Goal: Information Seeking & Learning: Check status

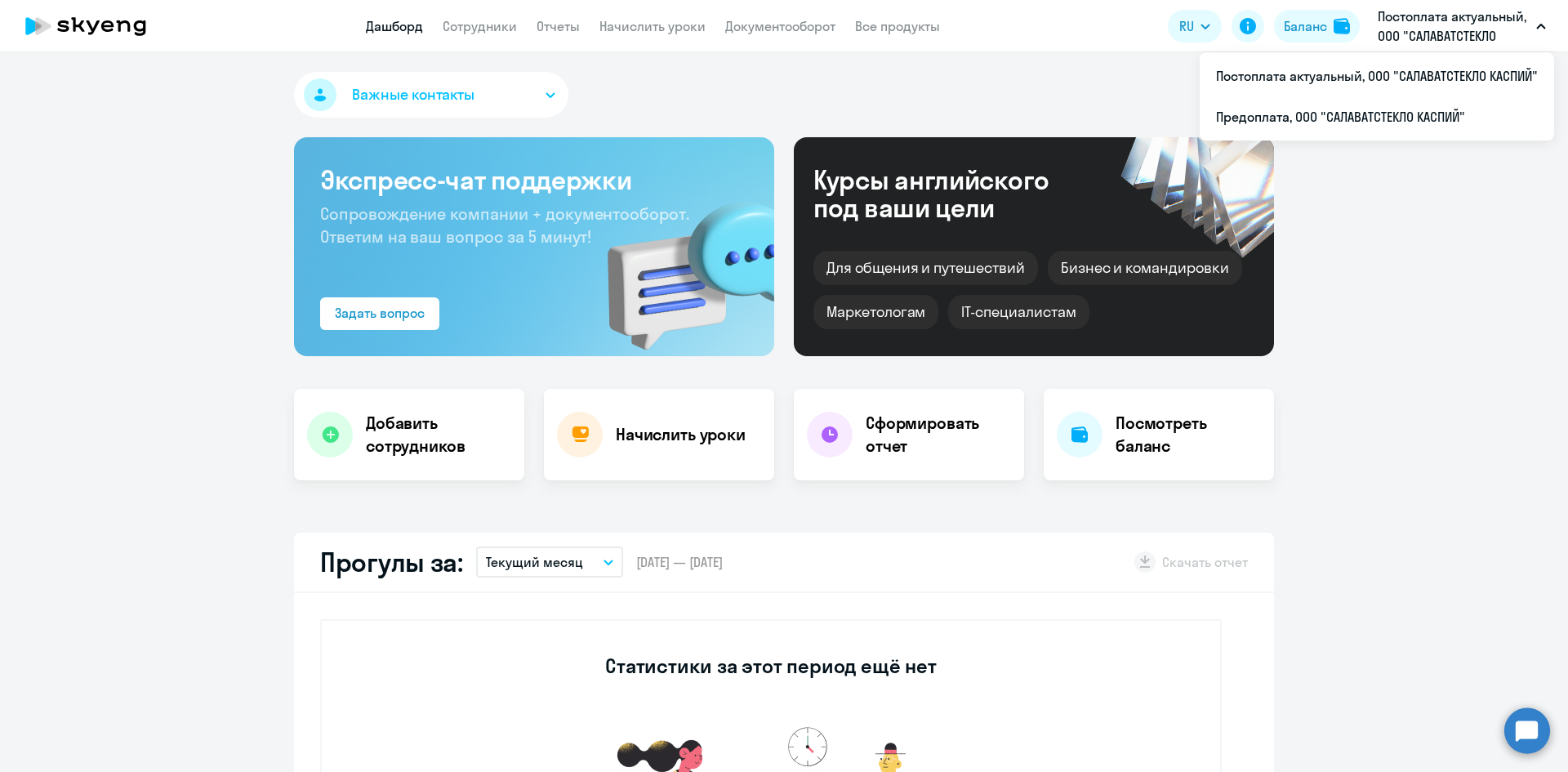
select select "30"
click at [1399, 74] on li "Постоплата актуальный, ООО "САЛАВАТСТЕКЛО КАСПИЙ"" at bounding box center [1377, 76] width 354 height 41
select select "30"
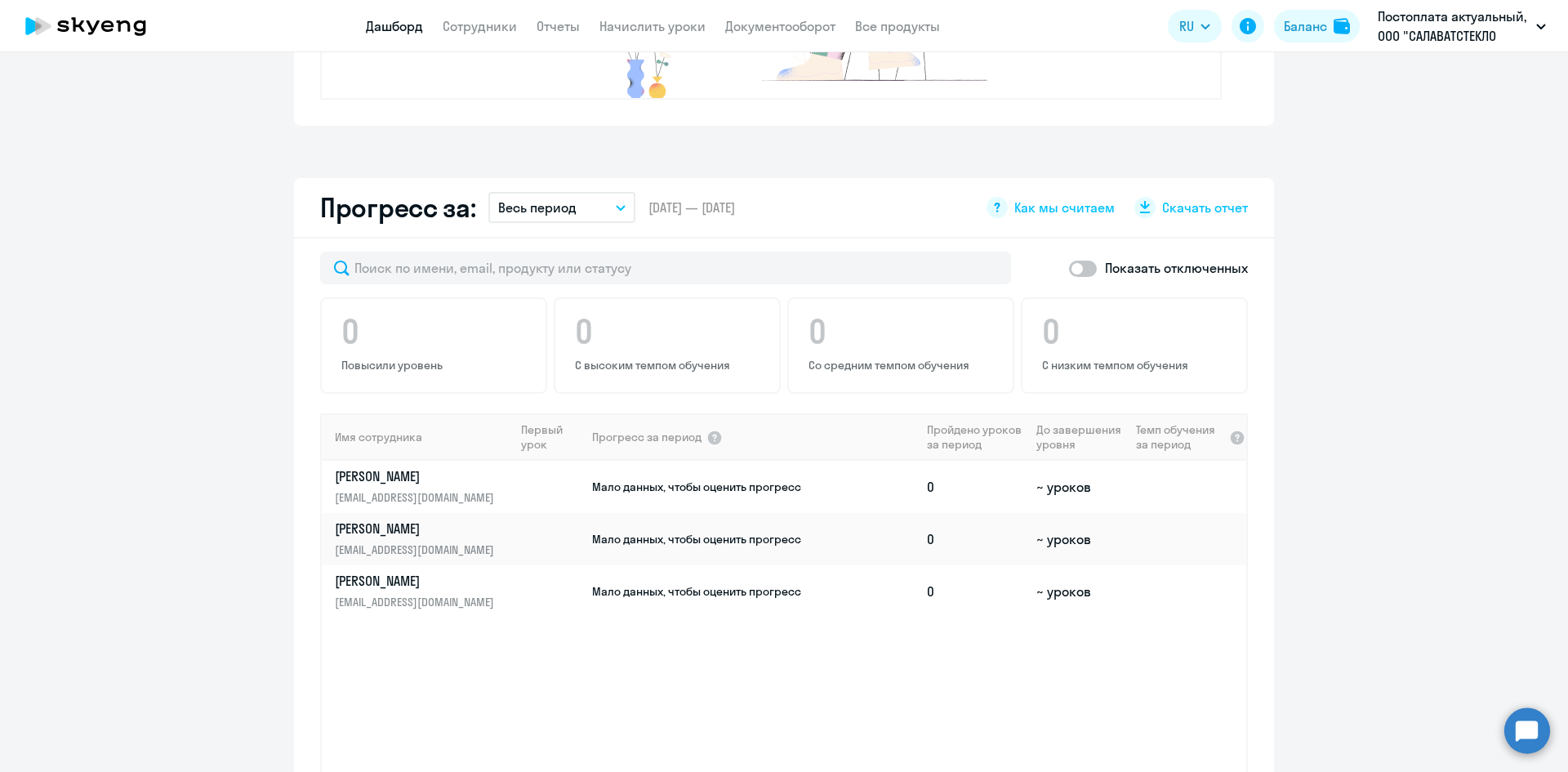
scroll to position [899, 0]
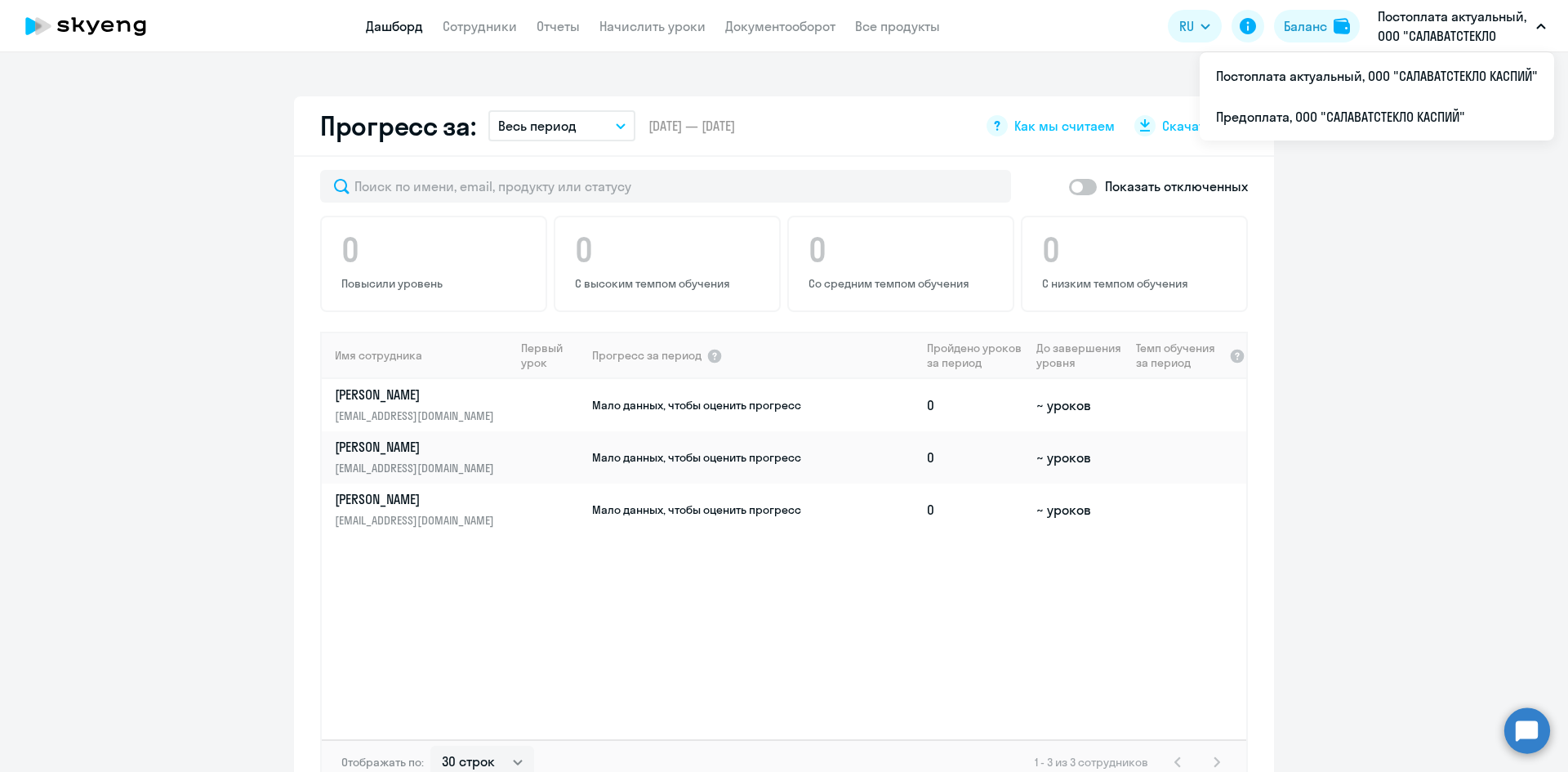
click at [1419, 35] on p "Постоплата актуальный, ООО "САЛАВАТСТЕКЛО КАСПИЙ"" at bounding box center [1454, 26] width 152 height 39
click at [1377, 117] on li "Предоплата, ООО "САЛАВАТСТЕКЛО КАСПИЙ"" at bounding box center [1377, 117] width 354 height 41
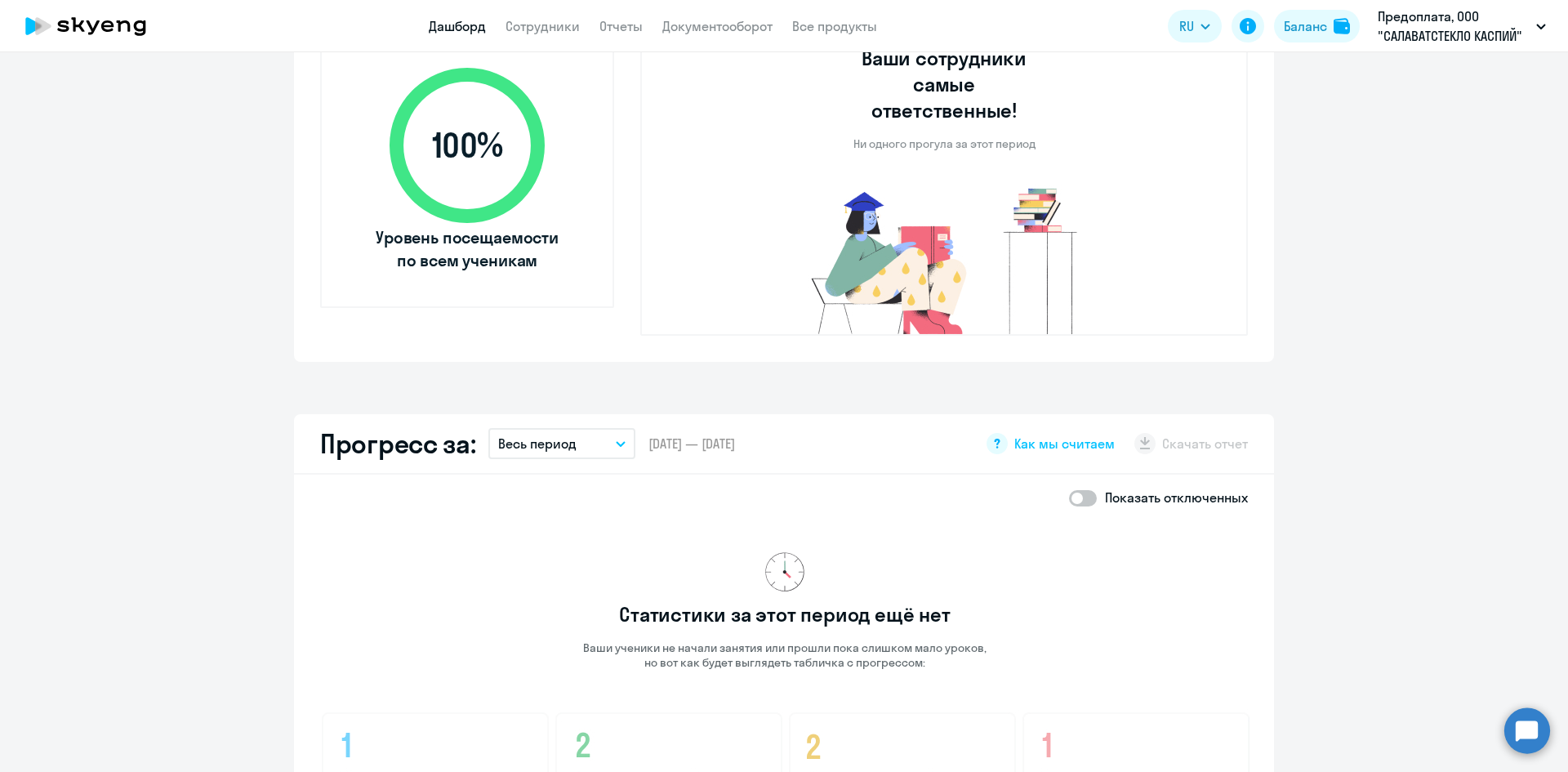
scroll to position [527, 0]
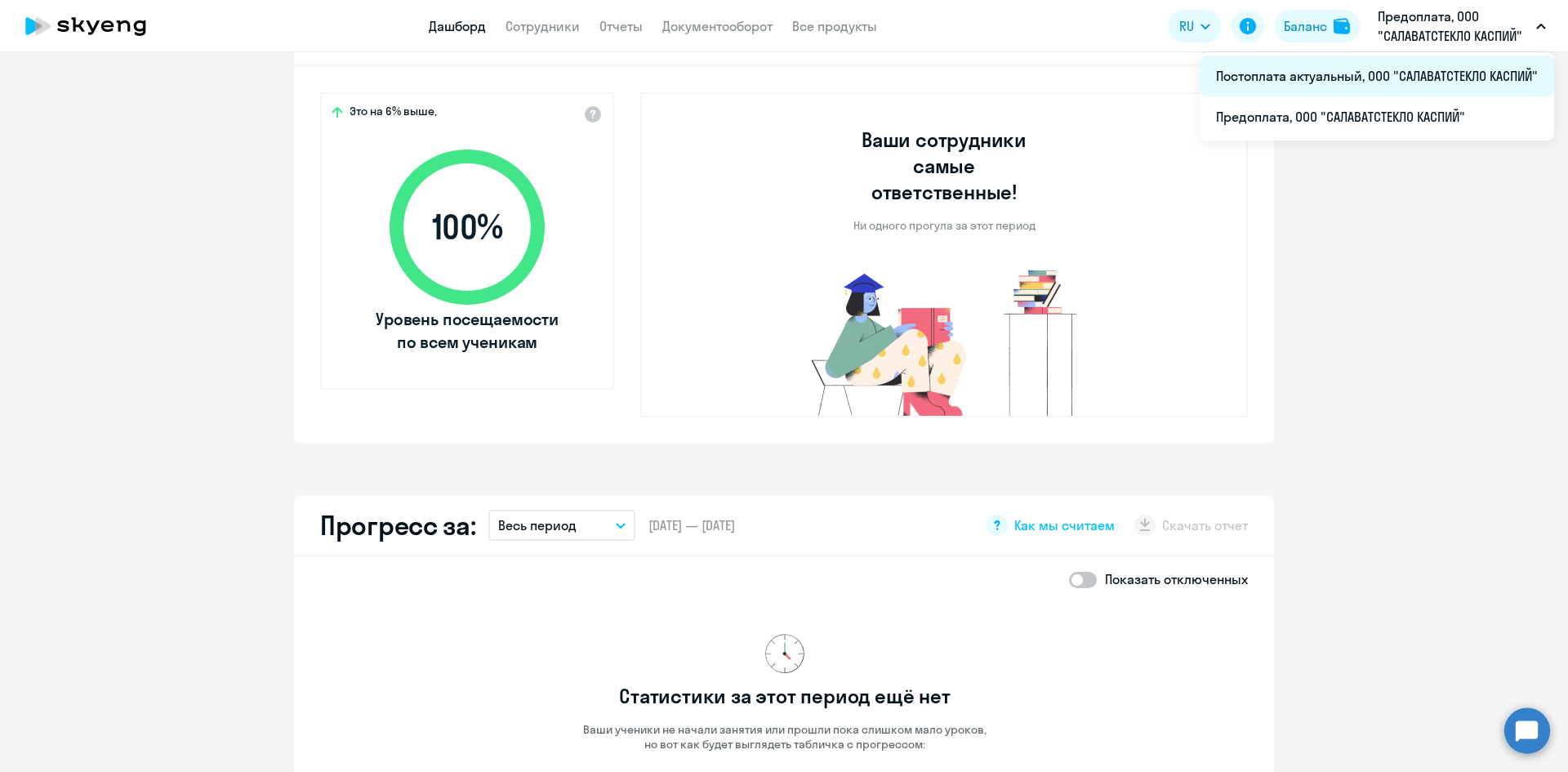
click at [1397, 68] on li "Постоплата актуальный, ООО "САЛАВАТСТЕКЛО КАСПИЙ"" at bounding box center [1377, 76] width 354 height 41
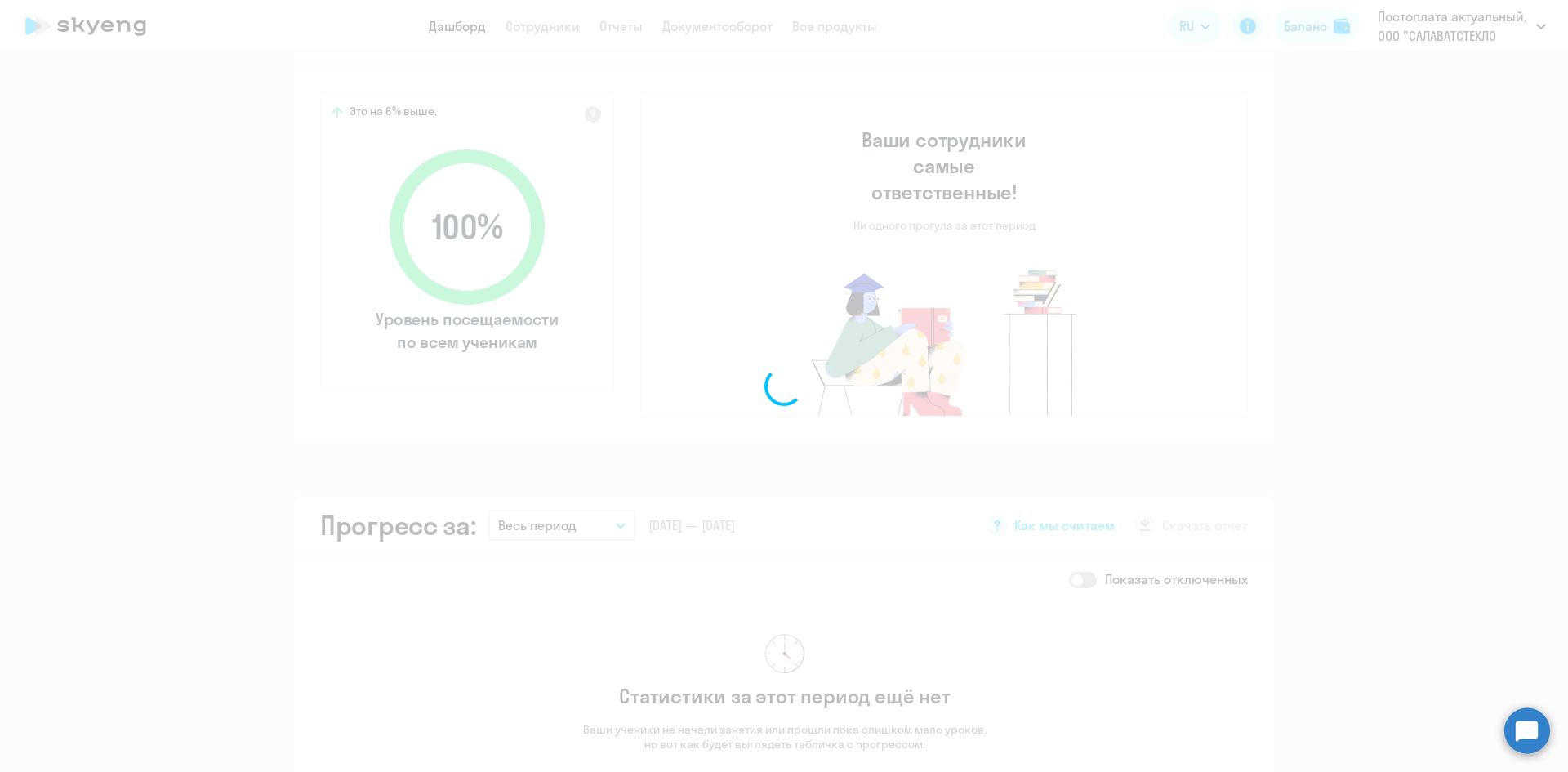
select select "30"
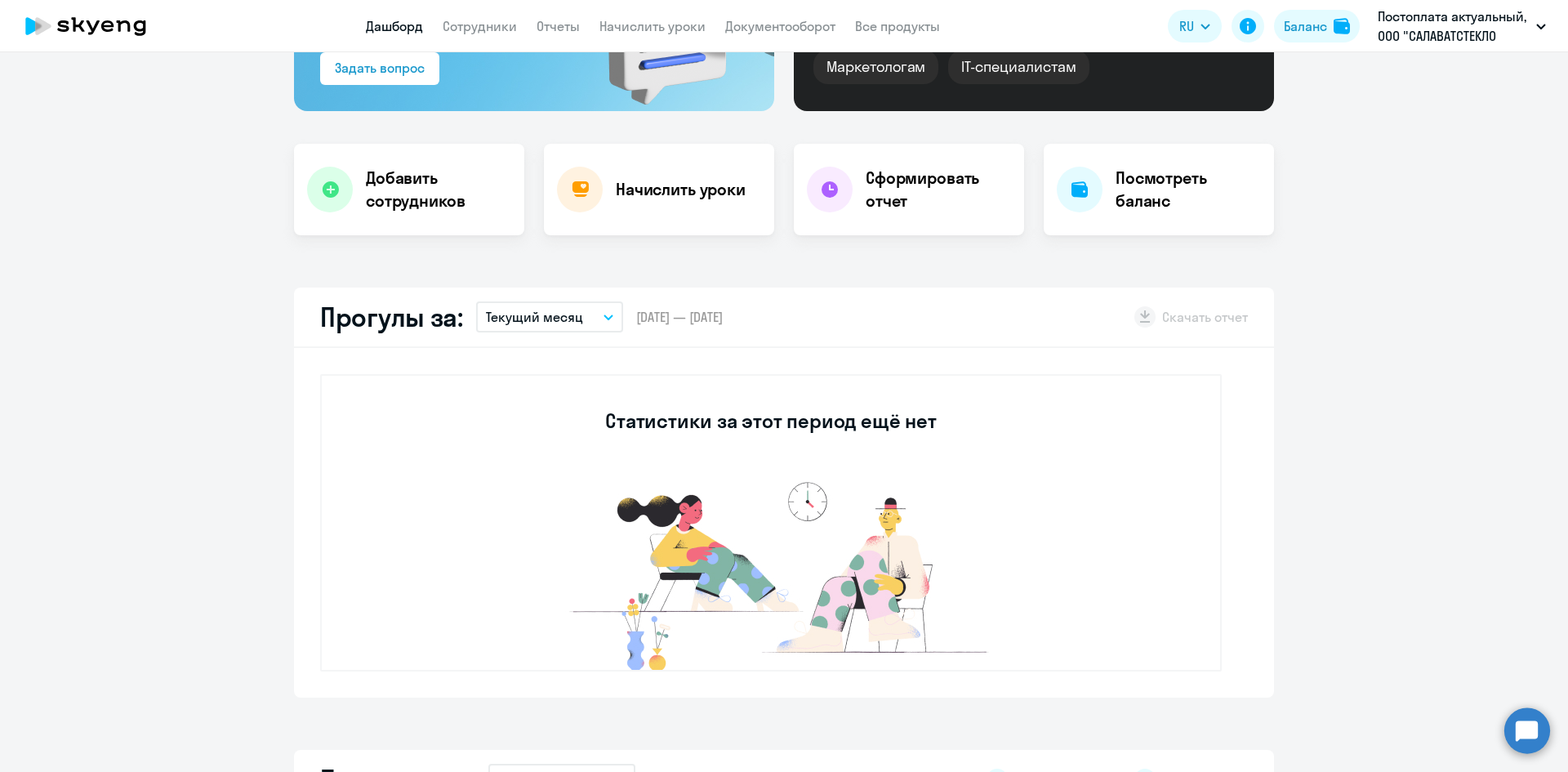
scroll to position [163, 0]
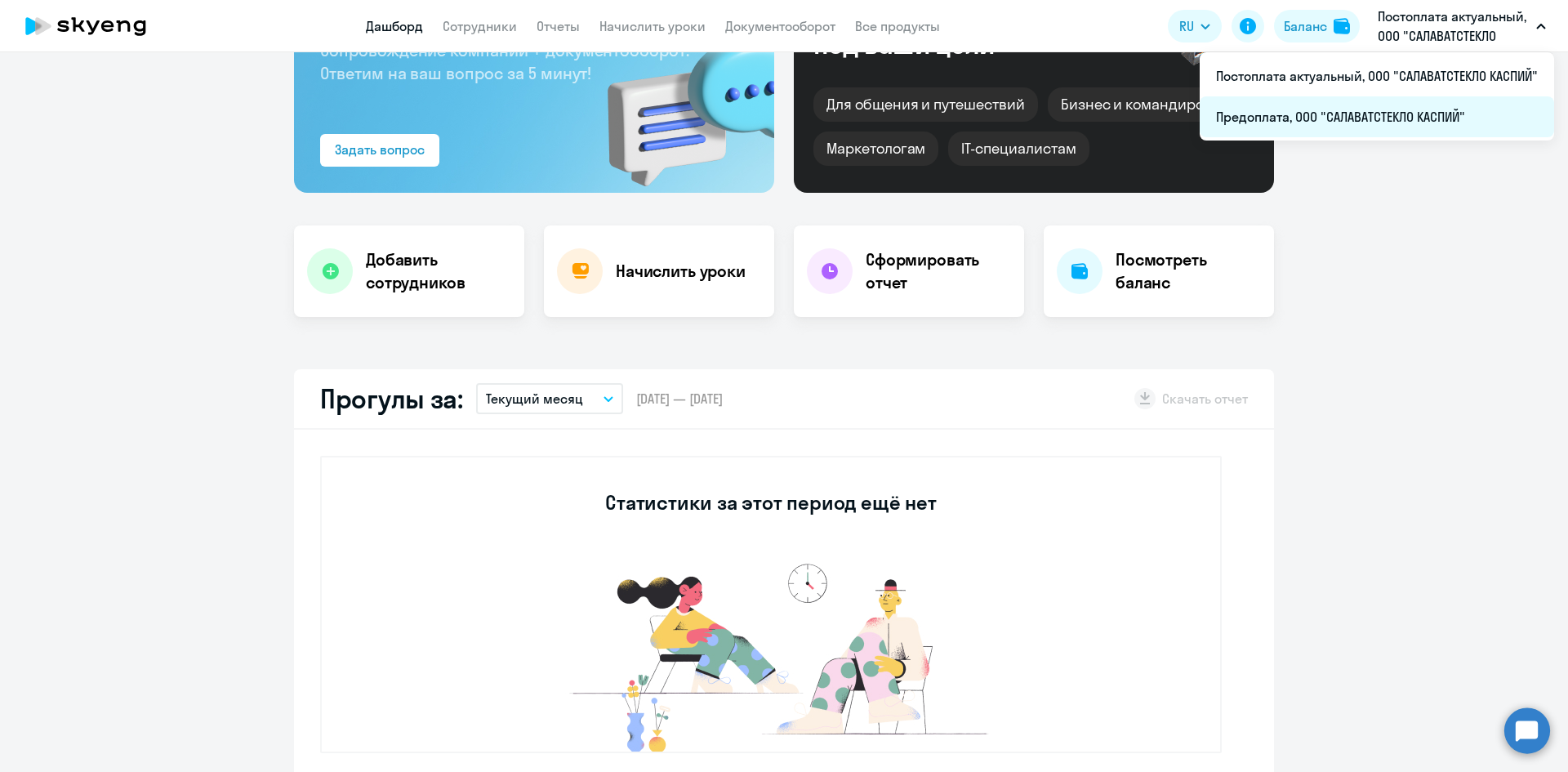
click at [1380, 115] on li "Предоплата, ООО "САЛАВАТСТЕКЛО КАСПИЙ"" at bounding box center [1377, 117] width 354 height 41
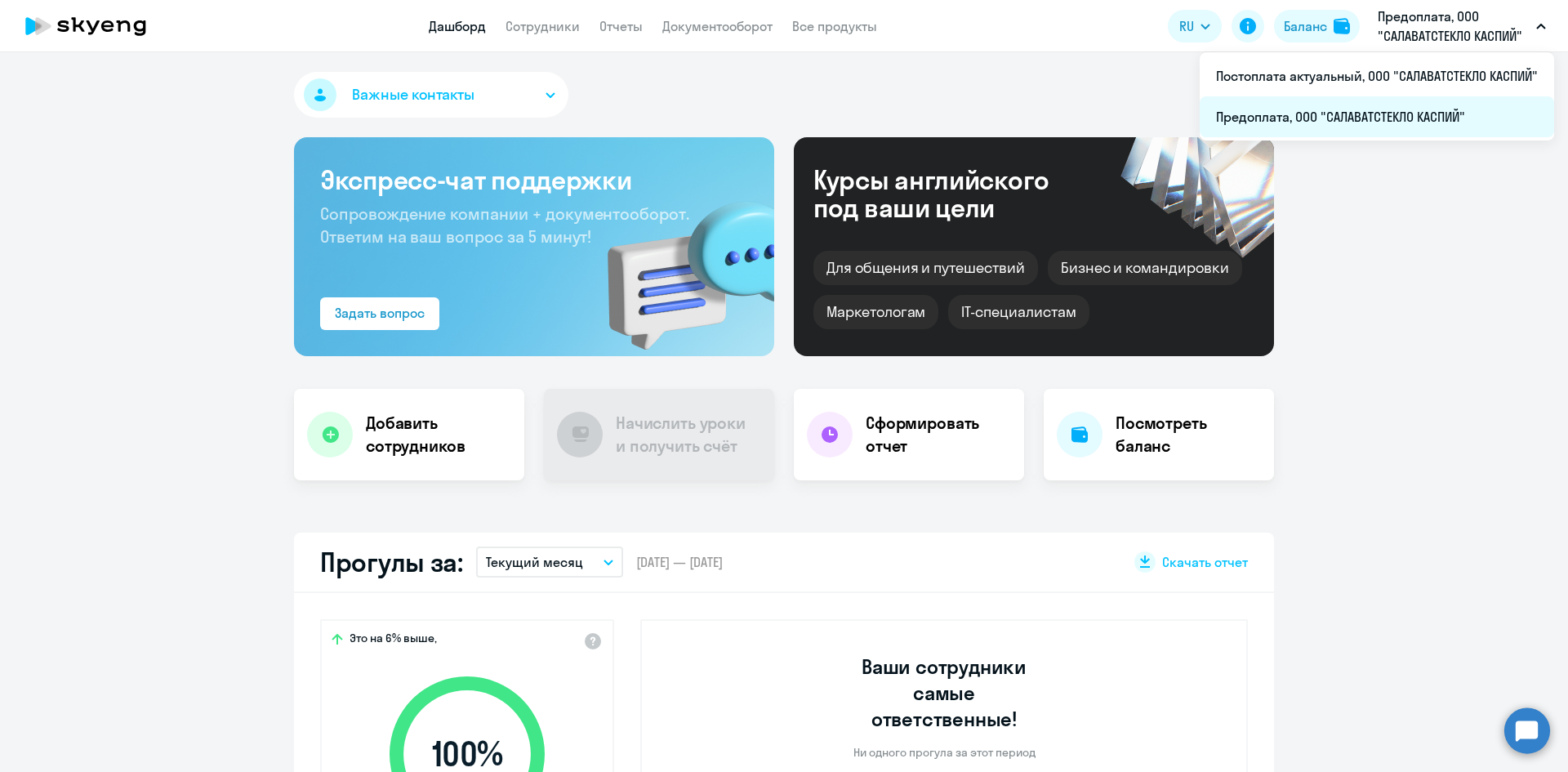
click at [1384, 109] on li "Предоплата, ООО "САЛАВАТСТЕКЛО КАСПИЙ"" at bounding box center [1377, 117] width 354 height 41
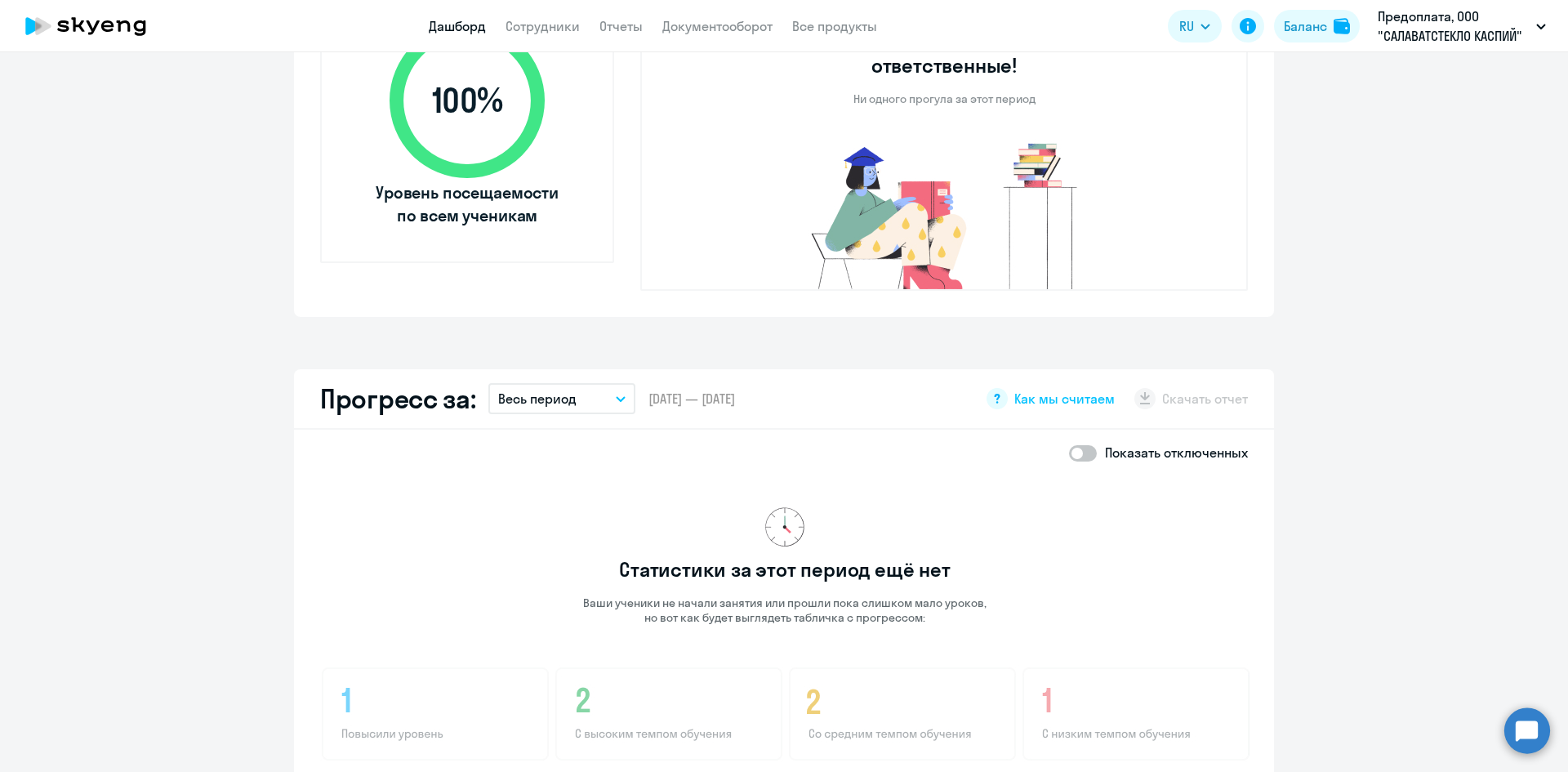
scroll to position [817, 0]
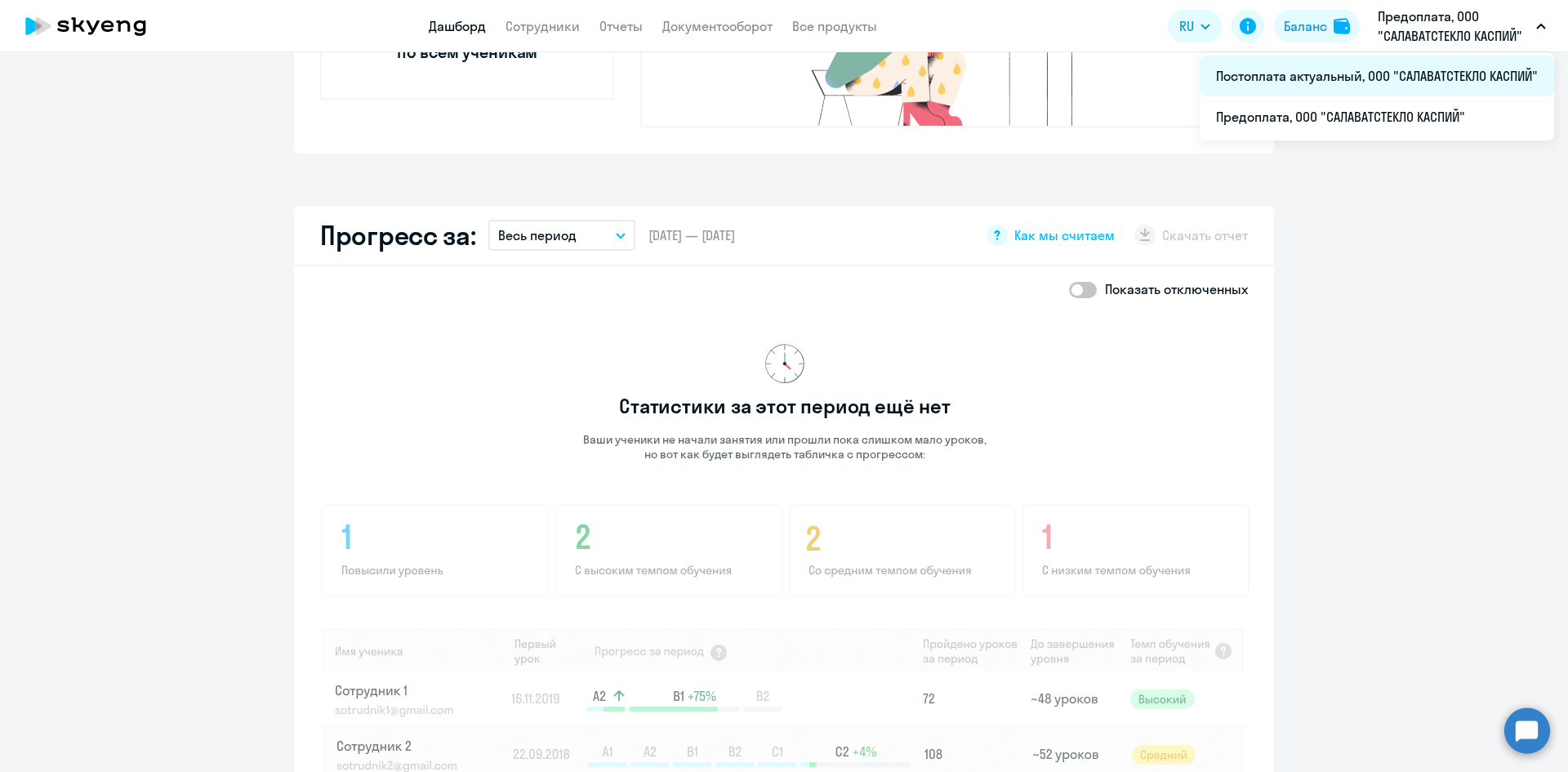
click at [1390, 83] on li "Постоплата актуальный, ООО "САЛАВАТСТЕКЛО КАСПИЙ"" at bounding box center [1377, 76] width 354 height 41
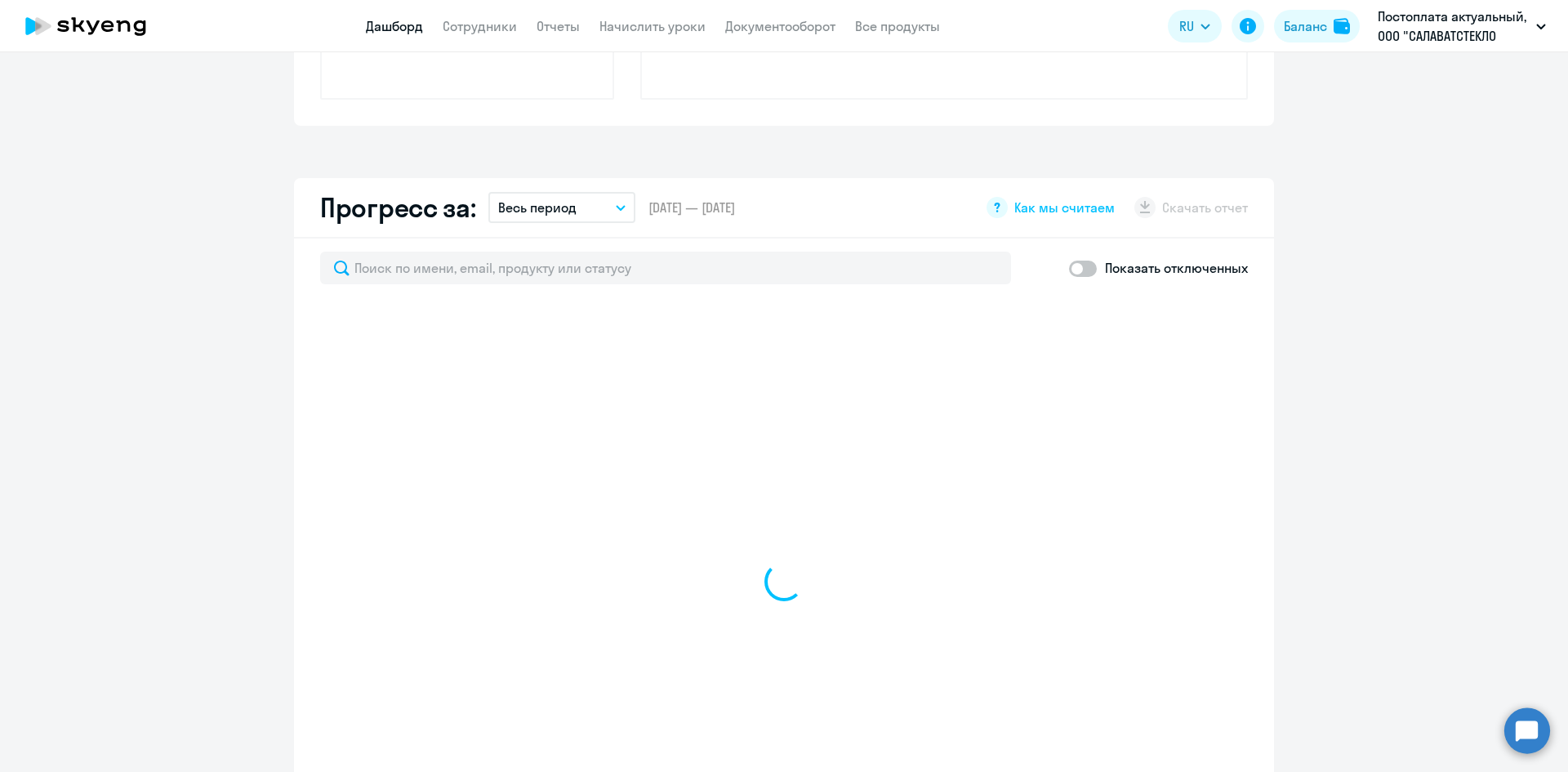
select select "30"
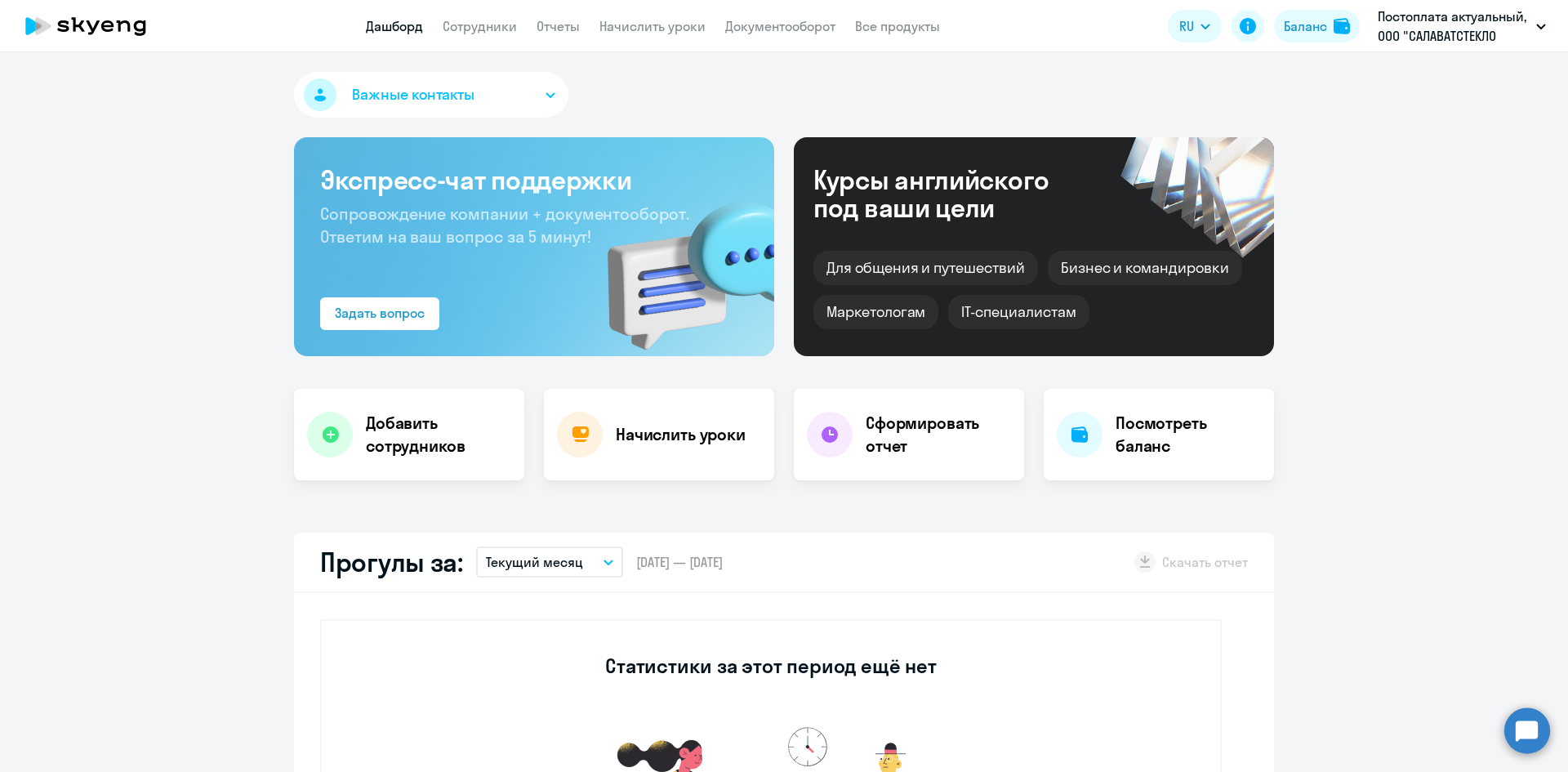
select select "30"
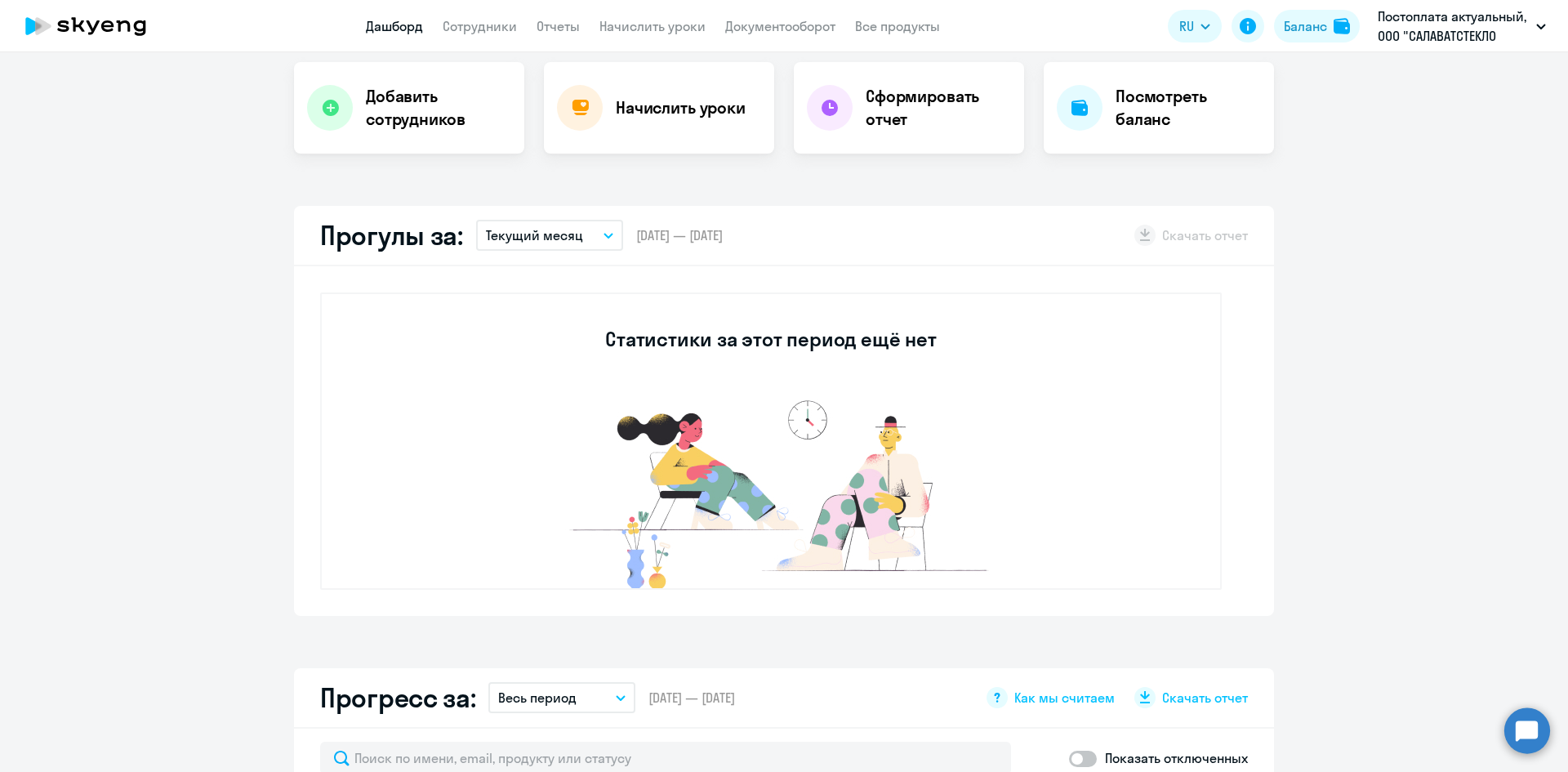
scroll to position [817, 0]
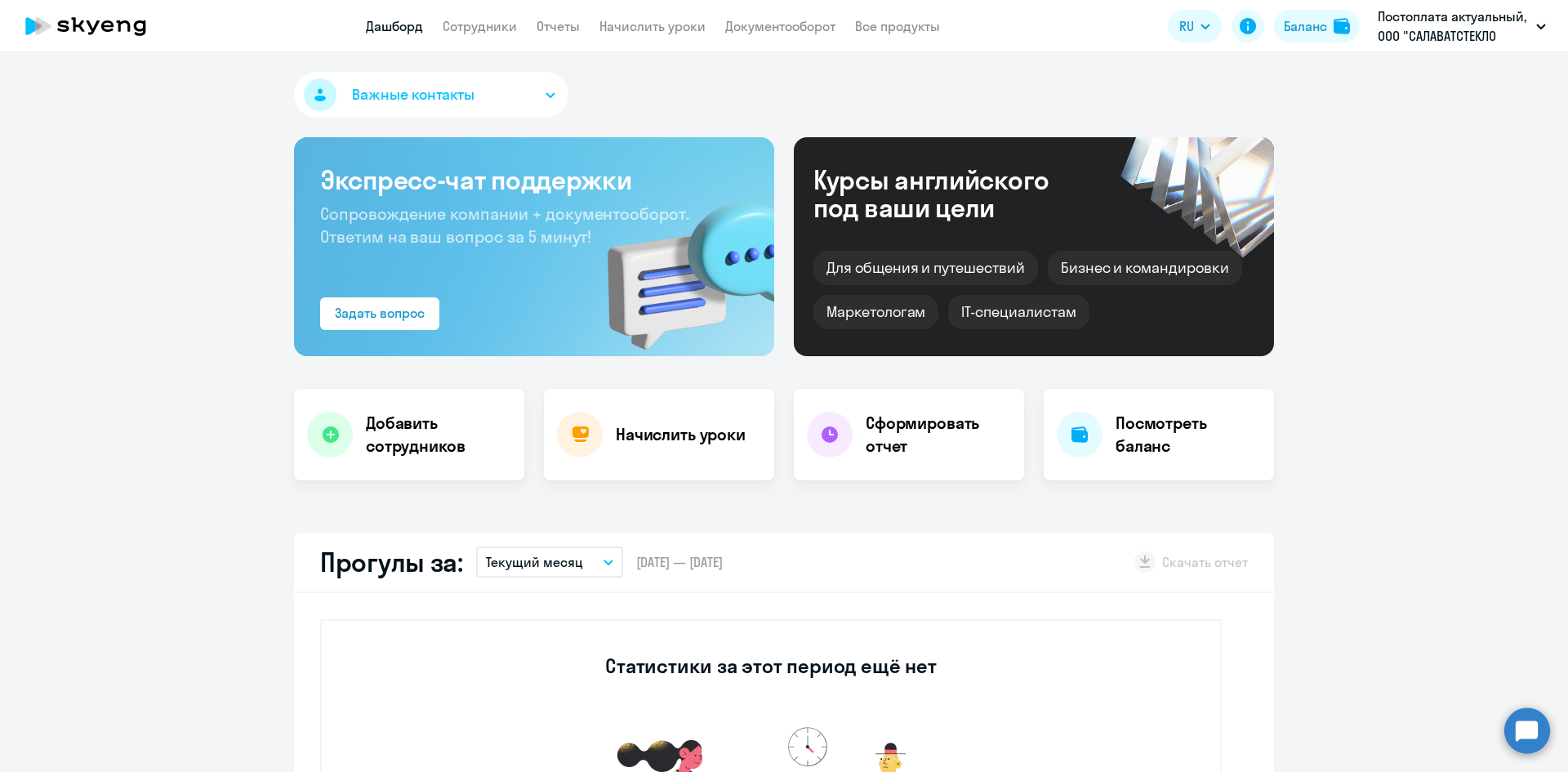
select select "30"
click at [1333, 28] on button "Баланс" at bounding box center [1316, 25] width 85 height 33
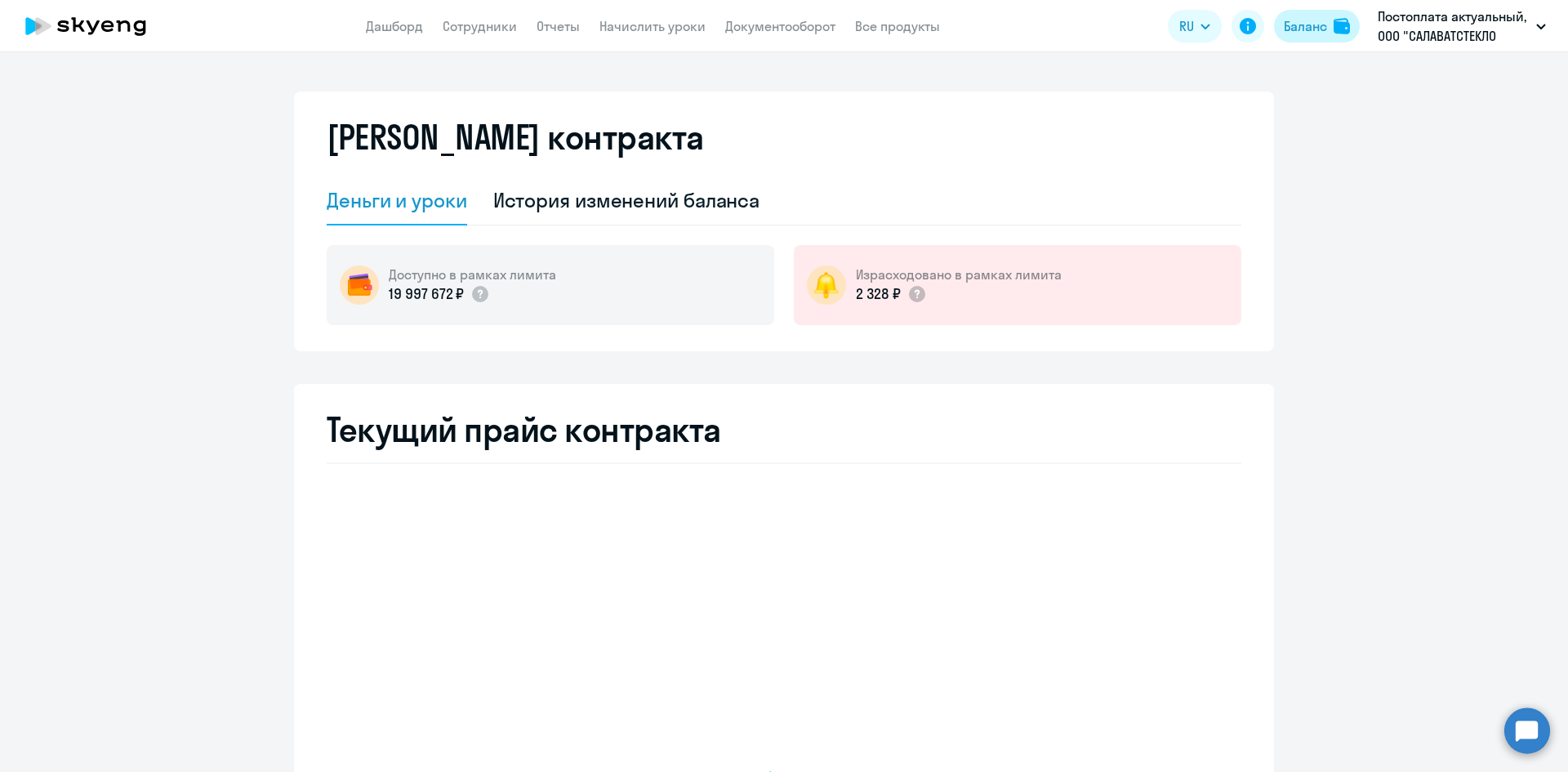
select select "english_adult_not_native_speaker"
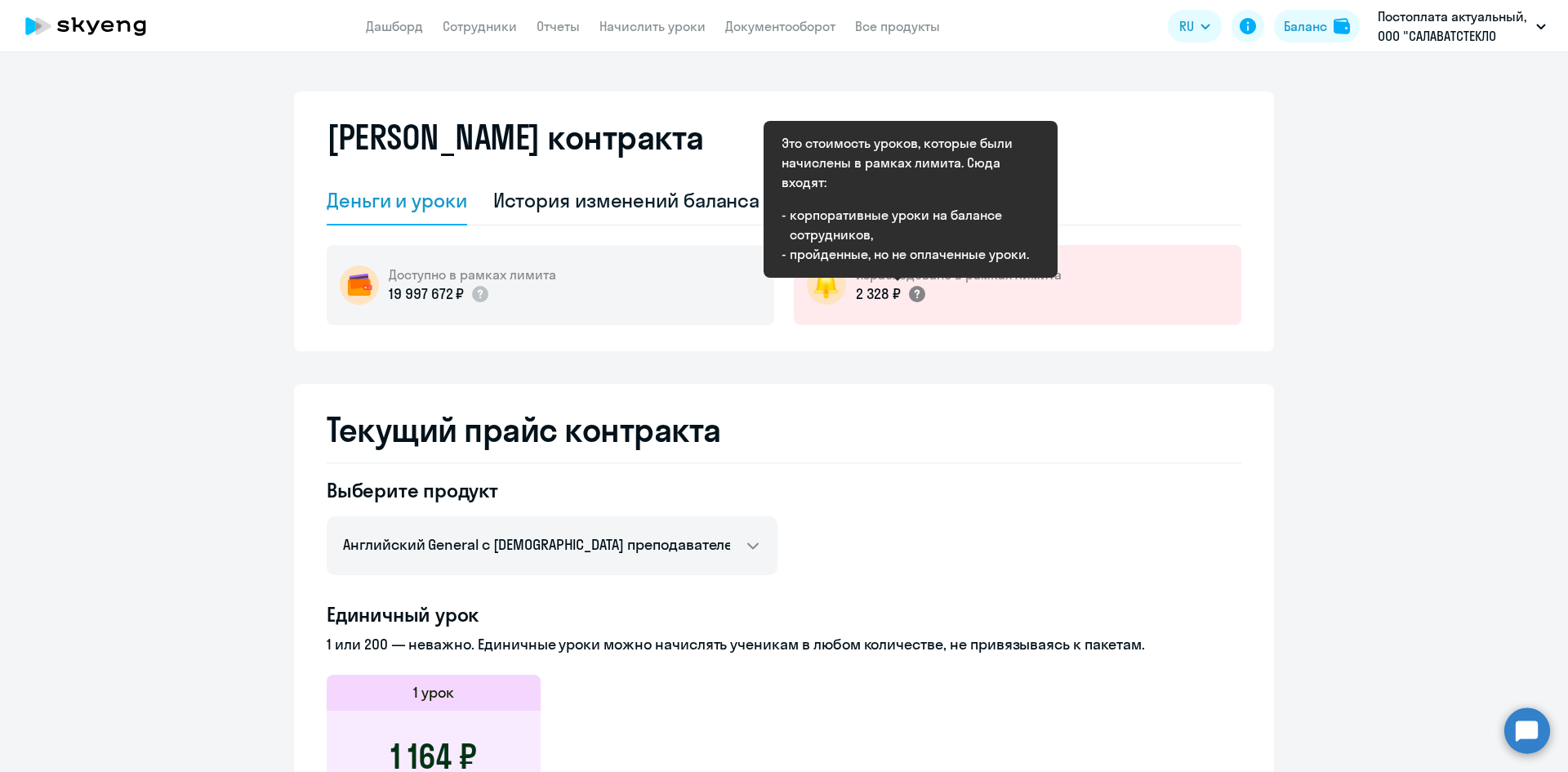
click at [909, 298] on circle at bounding box center [916, 294] width 16 height 16
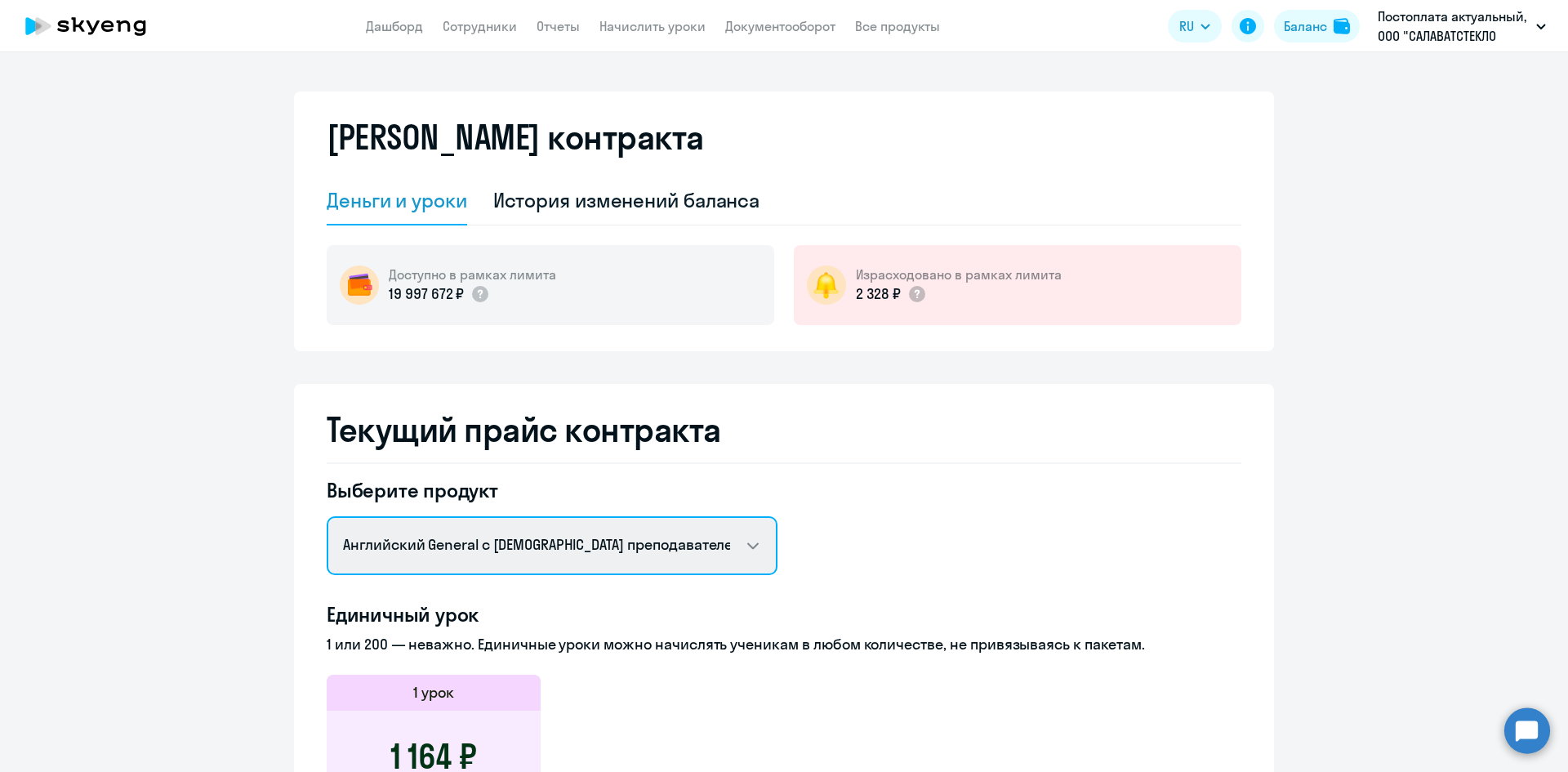
click at [430, 545] on select "Английский General с русскоговорящим преподавателем Английский General с англог…" at bounding box center [551, 545] width 451 height 59
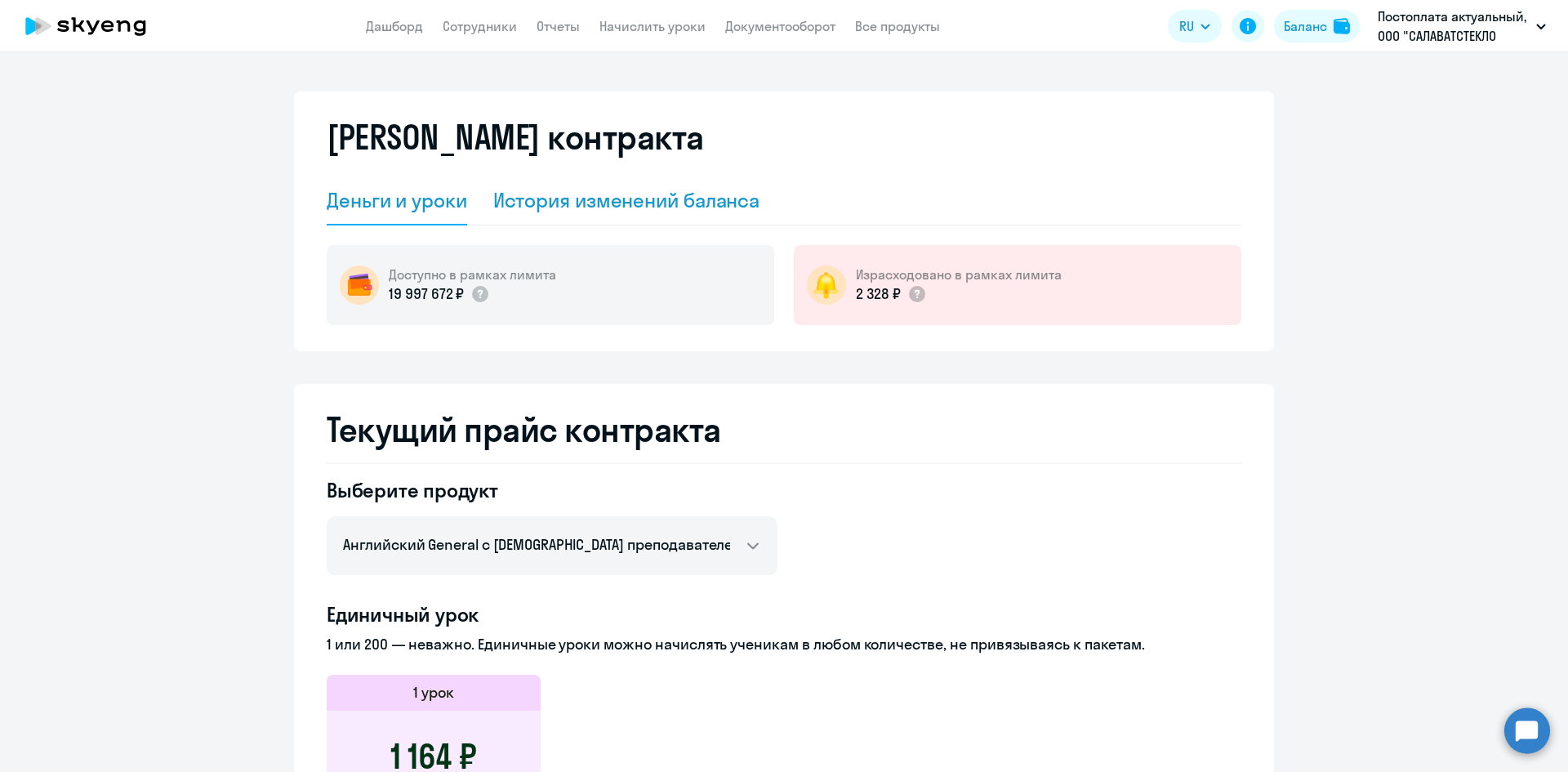
click at [609, 201] on div "История изменений баланса" at bounding box center [626, 200] width 267 height 26
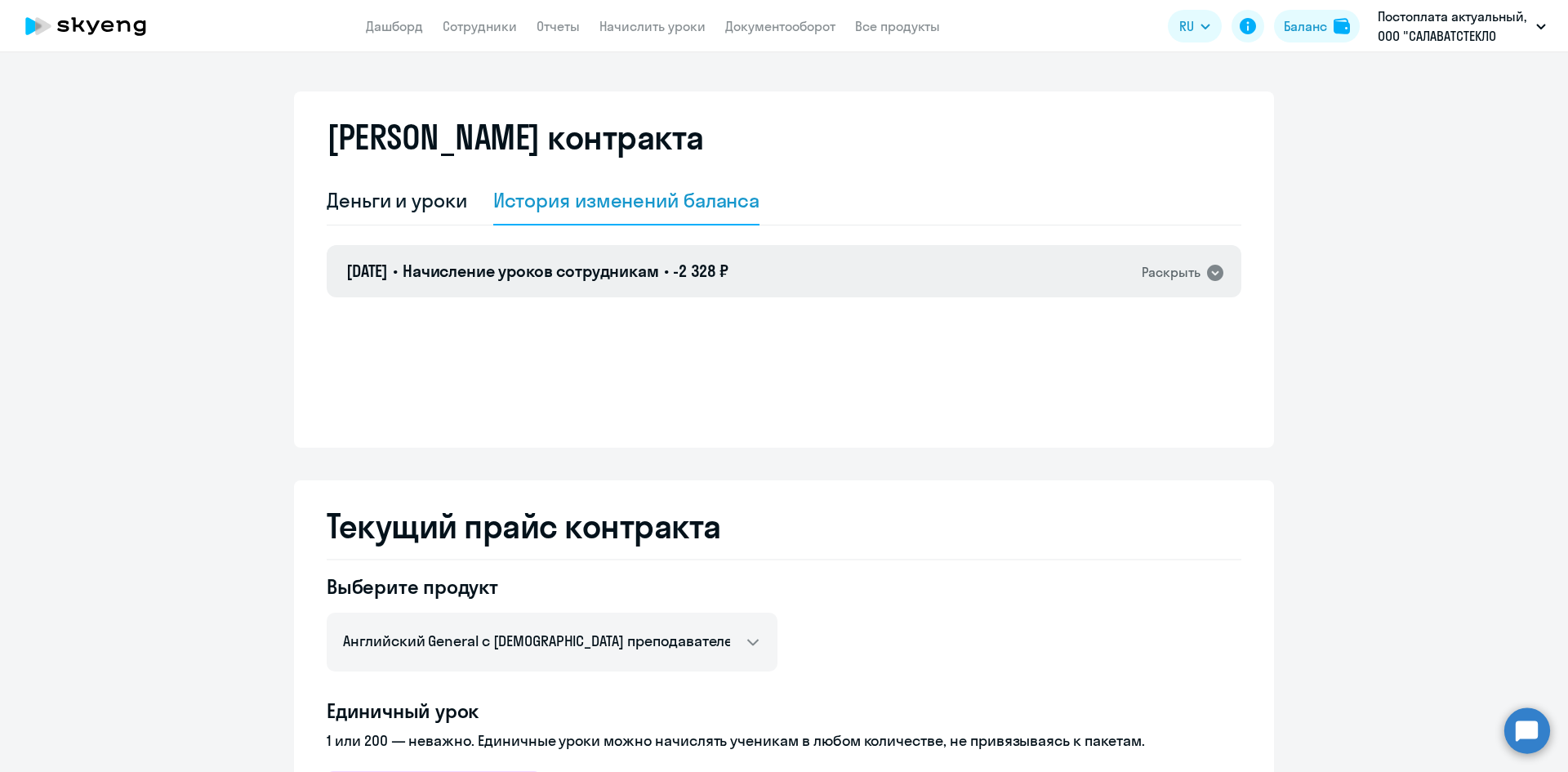
click at [1191, 268] on div "Раскрыть" at bounding box center [1170, 272] width 59 height 21
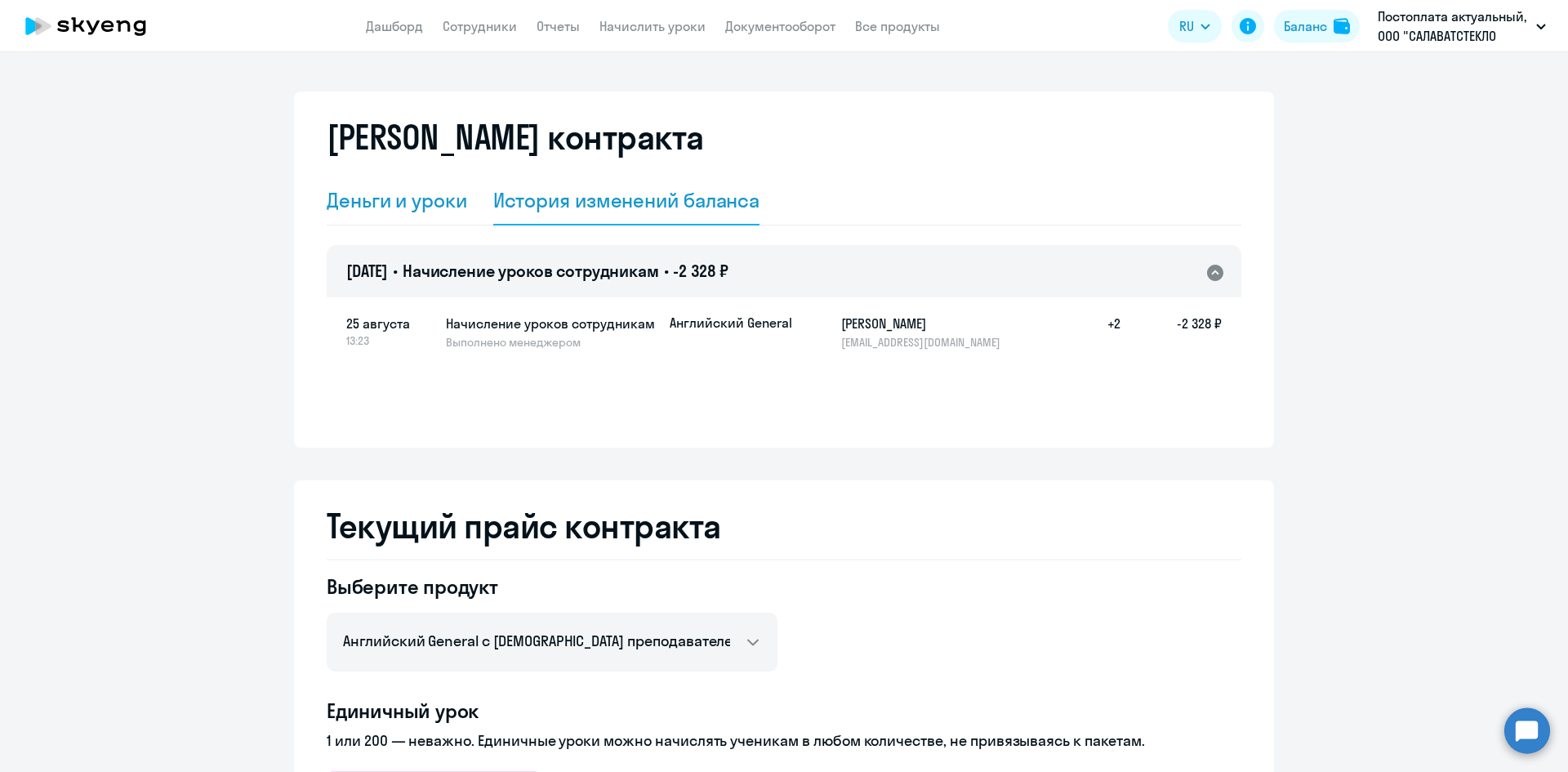
click at [367, 199] on div "Деньги и уроки" at bounding box center [397, 200] width 141 height 26
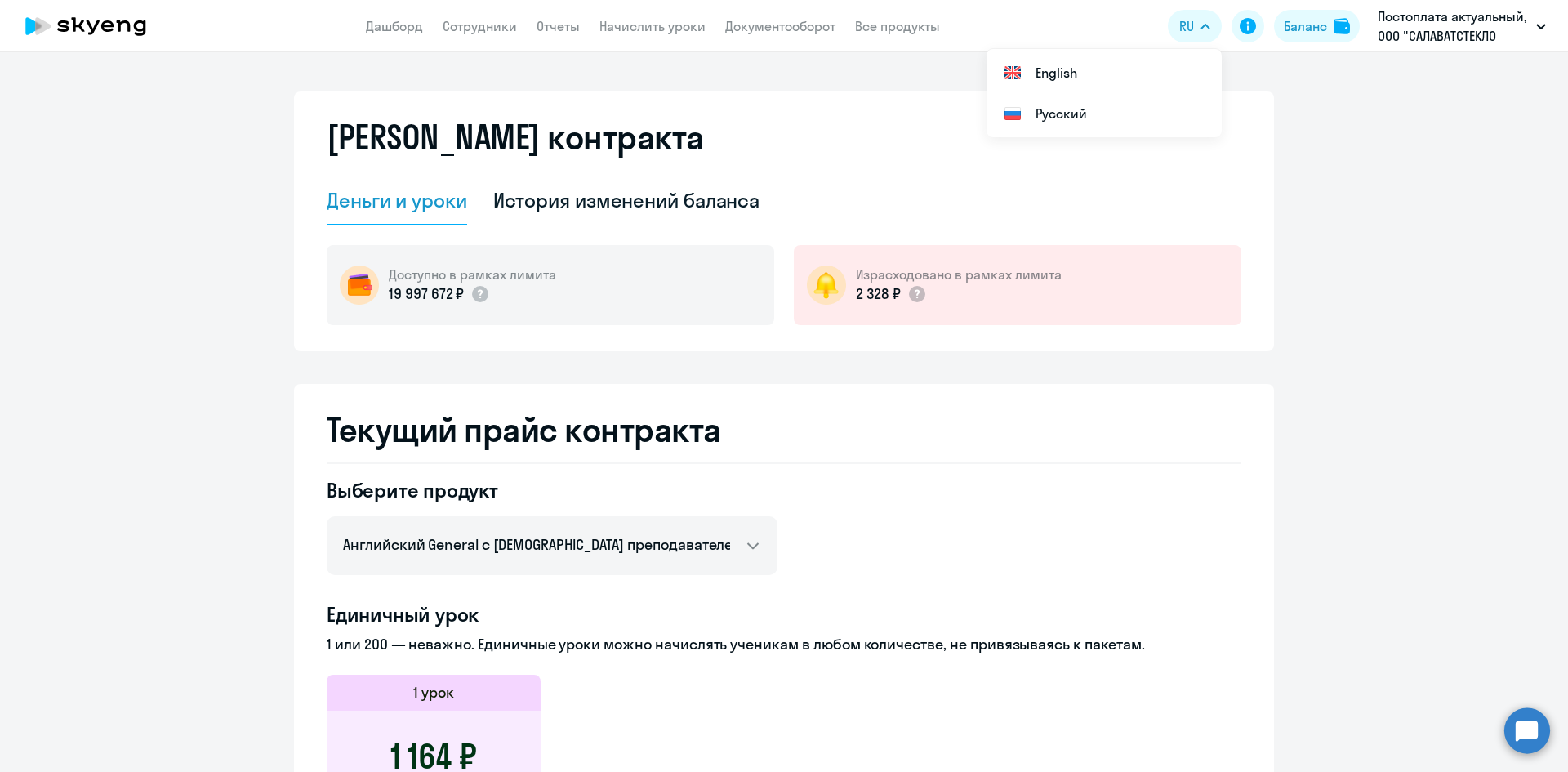
click at [1378, 360] on ng-component "Баланс контракта Деньги и уроки История изменений баланса Доступно в рамках лим…" at bounding box center [784, 749] width 1568 height 1316
click at [383, 25] on link "Дашборд" at bounding box center [394, 25] width 57 height 16
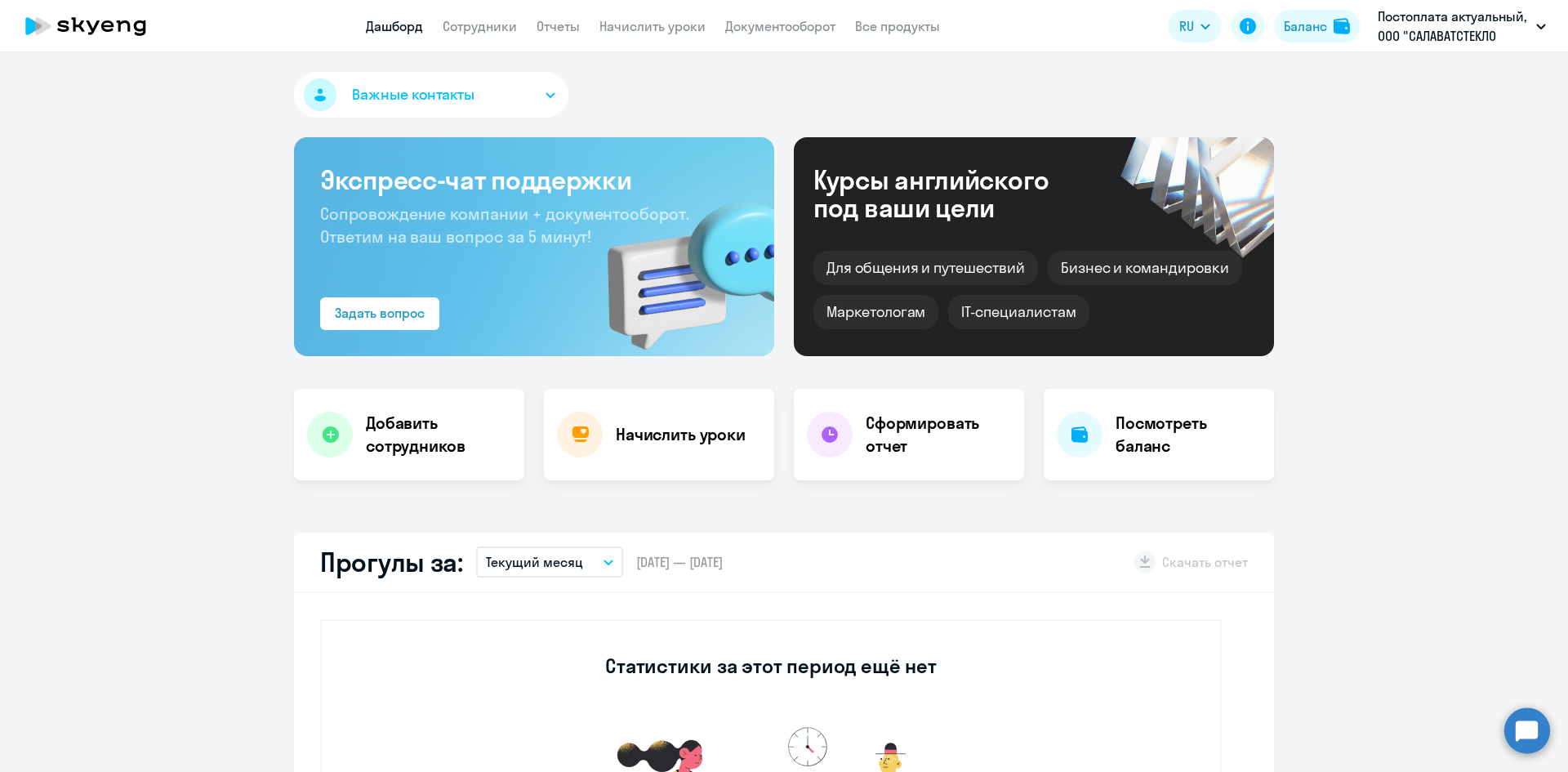
select select "30"
click at [1334, 35] on button "Баланс" at bounding box center [1316, 25] width 85 height 33
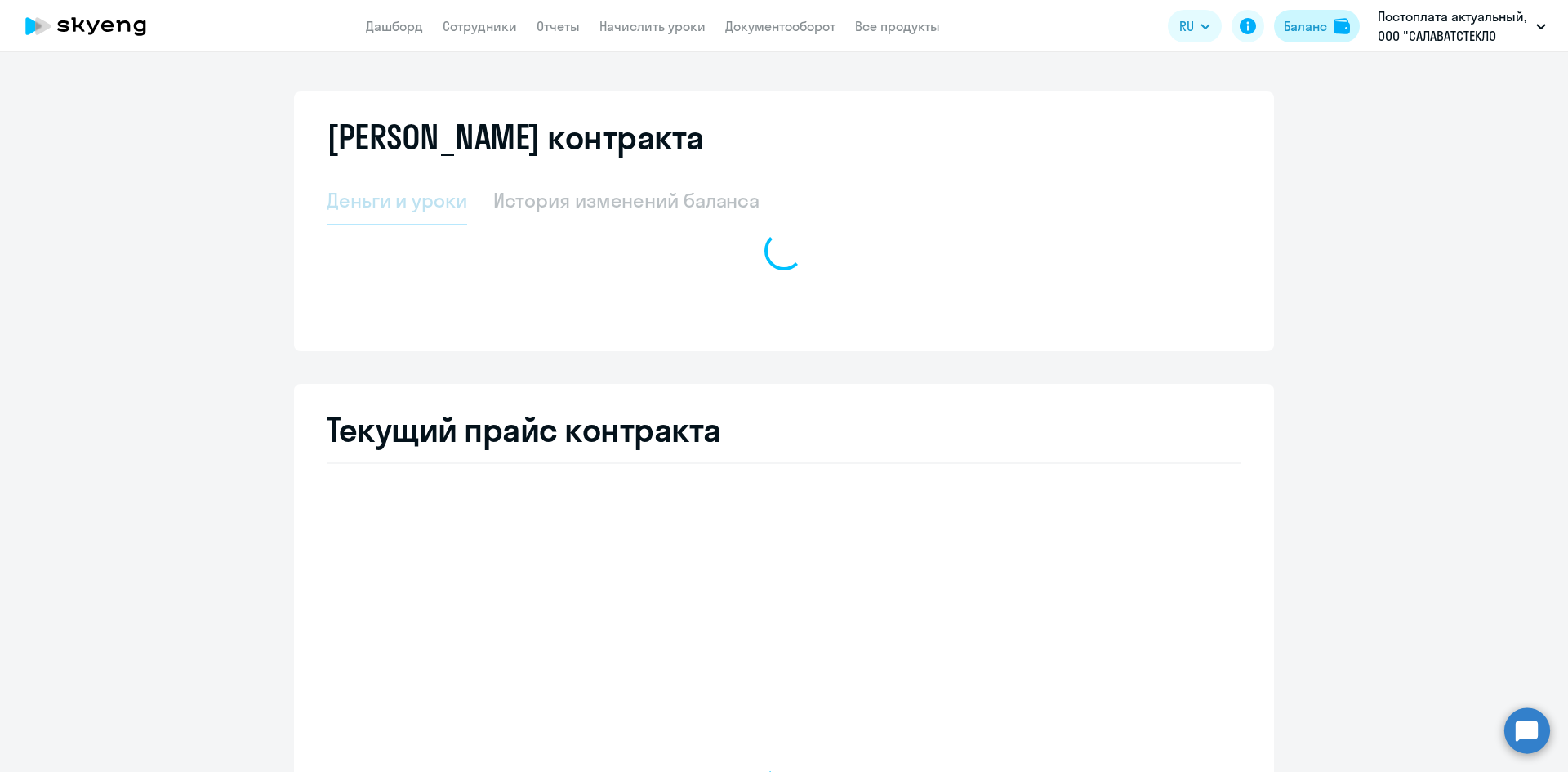
select select "english_adult_not_native_speaker"
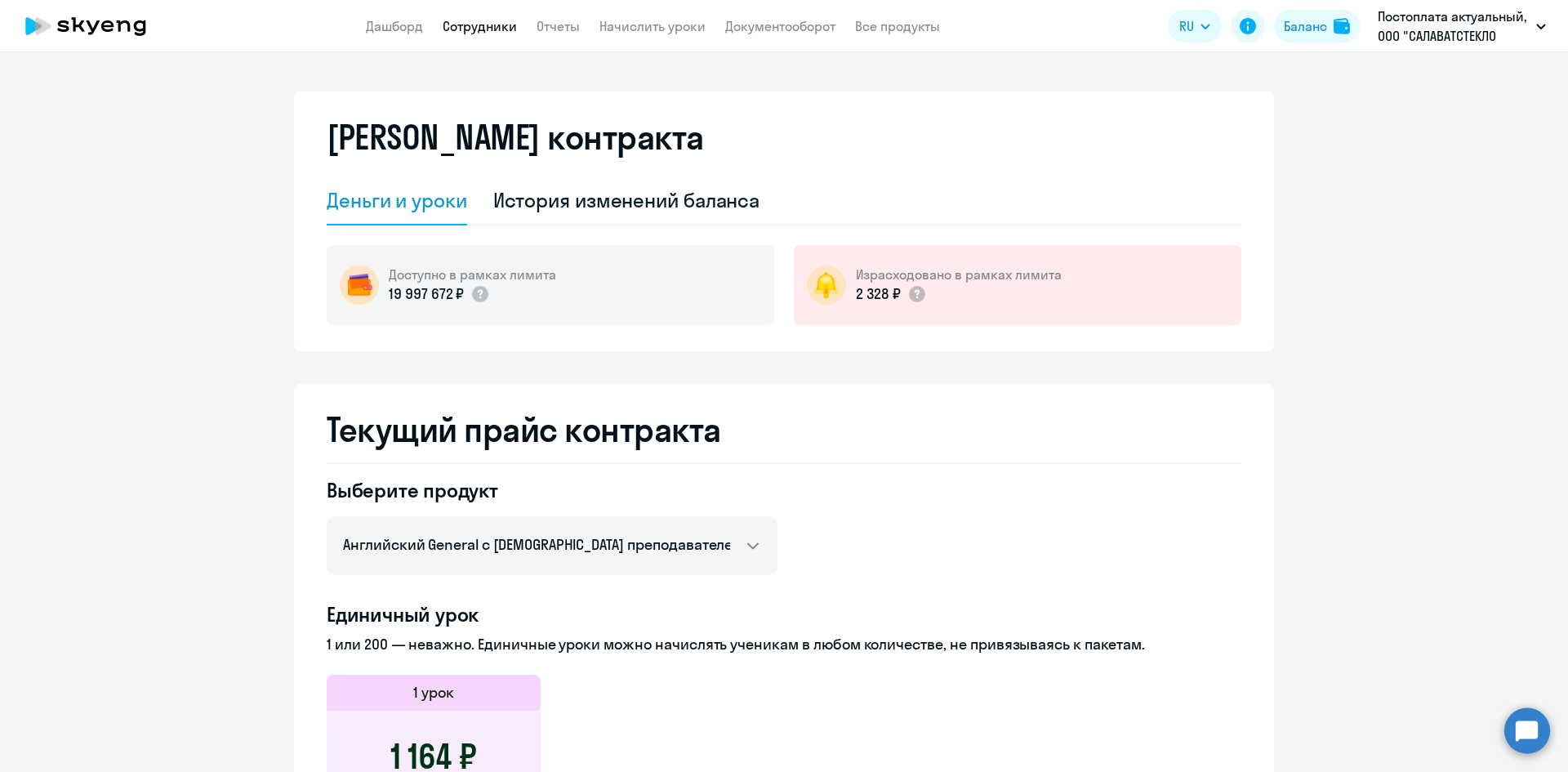
click at [497, 23] on link "Сотрудники" at bounding box center [479, 25] width 74 height 16
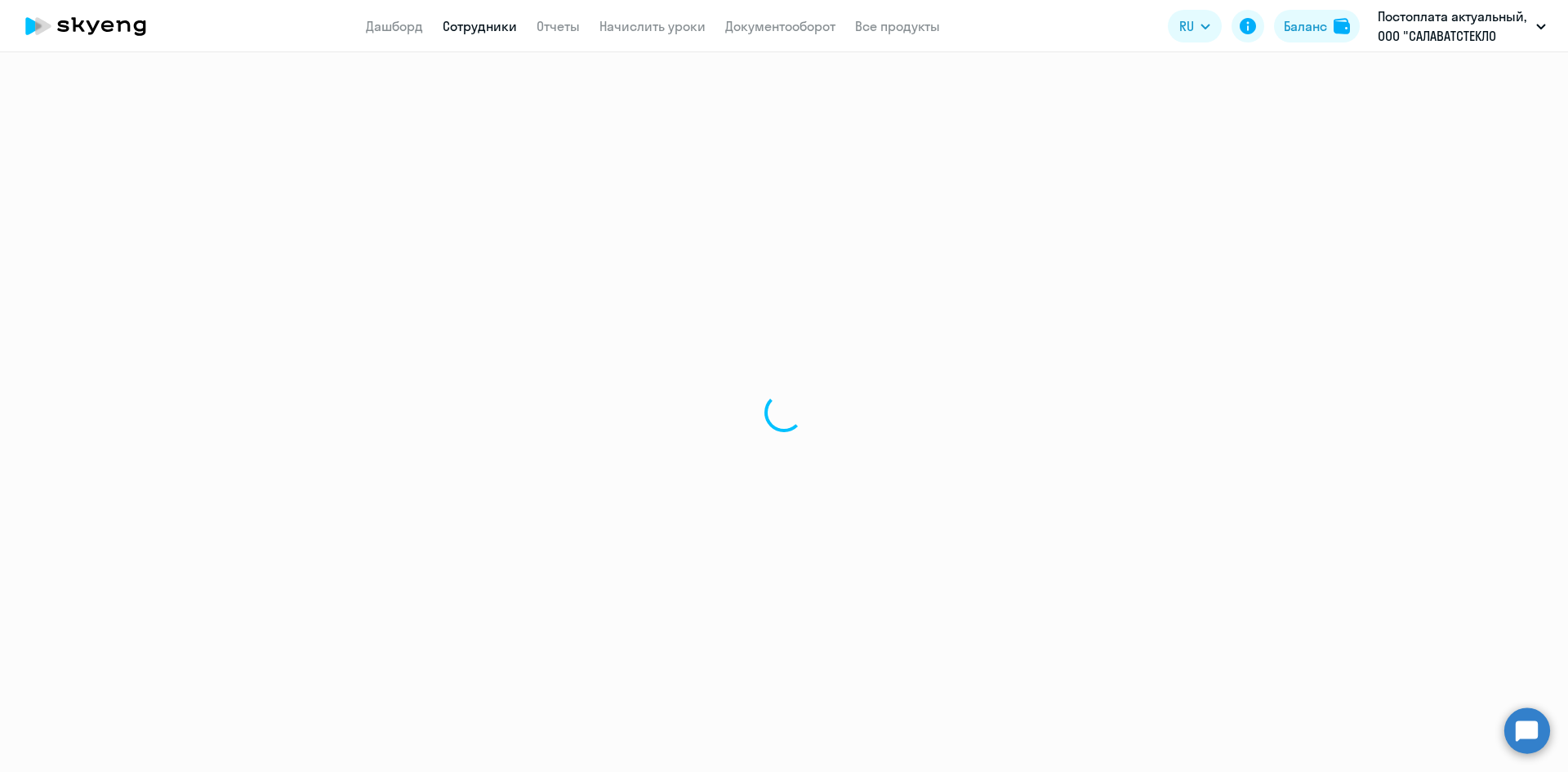
select select "30"
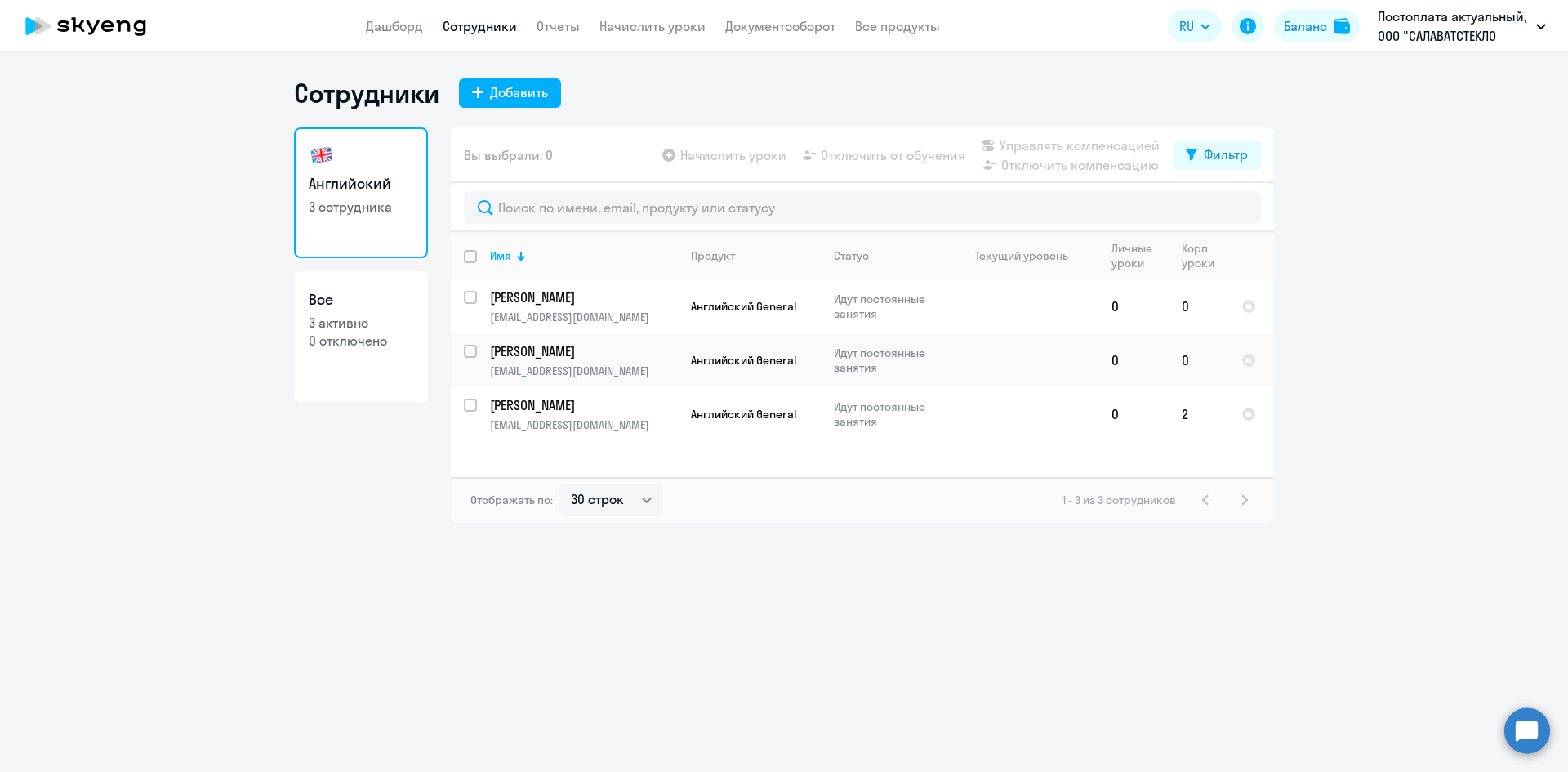
click at [705, 155] on app-table-action-button "Начислить уроки" at bounding box center [723, 155] width 128 height 20
drag, startPoint x: 1446, startPoint y: 330, endPoint x: 879, endPoint y: 219, distance: 577.8
click at [1447, 331] on ng-component "Сотрудники Добавить Английский 3 сотрудника Все 3 активно 0 отключено Вы выбрал…" at bounding box center [784, 299] width 1568 height 446
click at [32, 23] on icon at bounding box center [33, 25] width 16 height 18
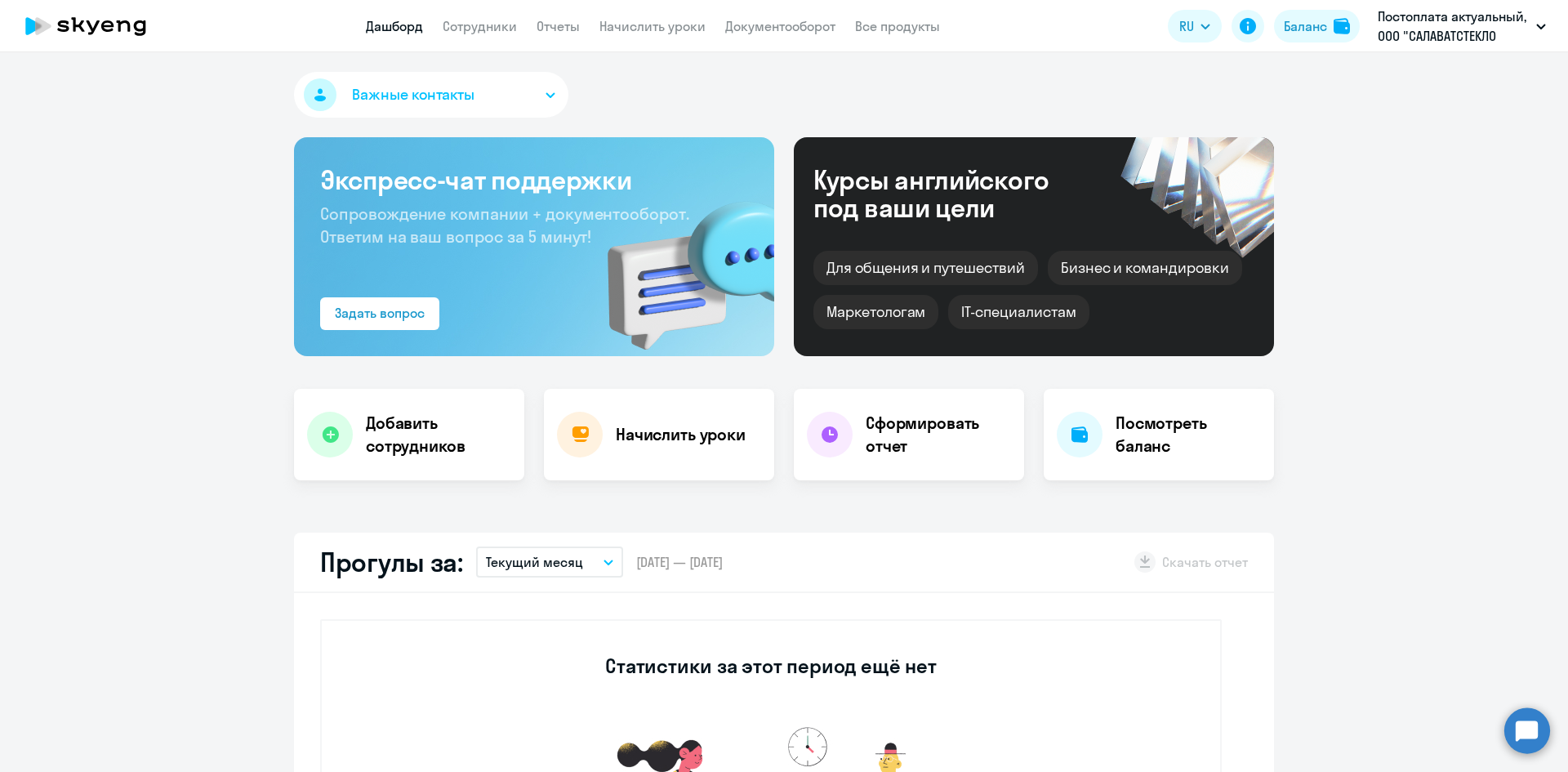
select select "30"
click at [435, 104] on span "Важные контакты" at bounding box center [413, 95] width 123 height 22
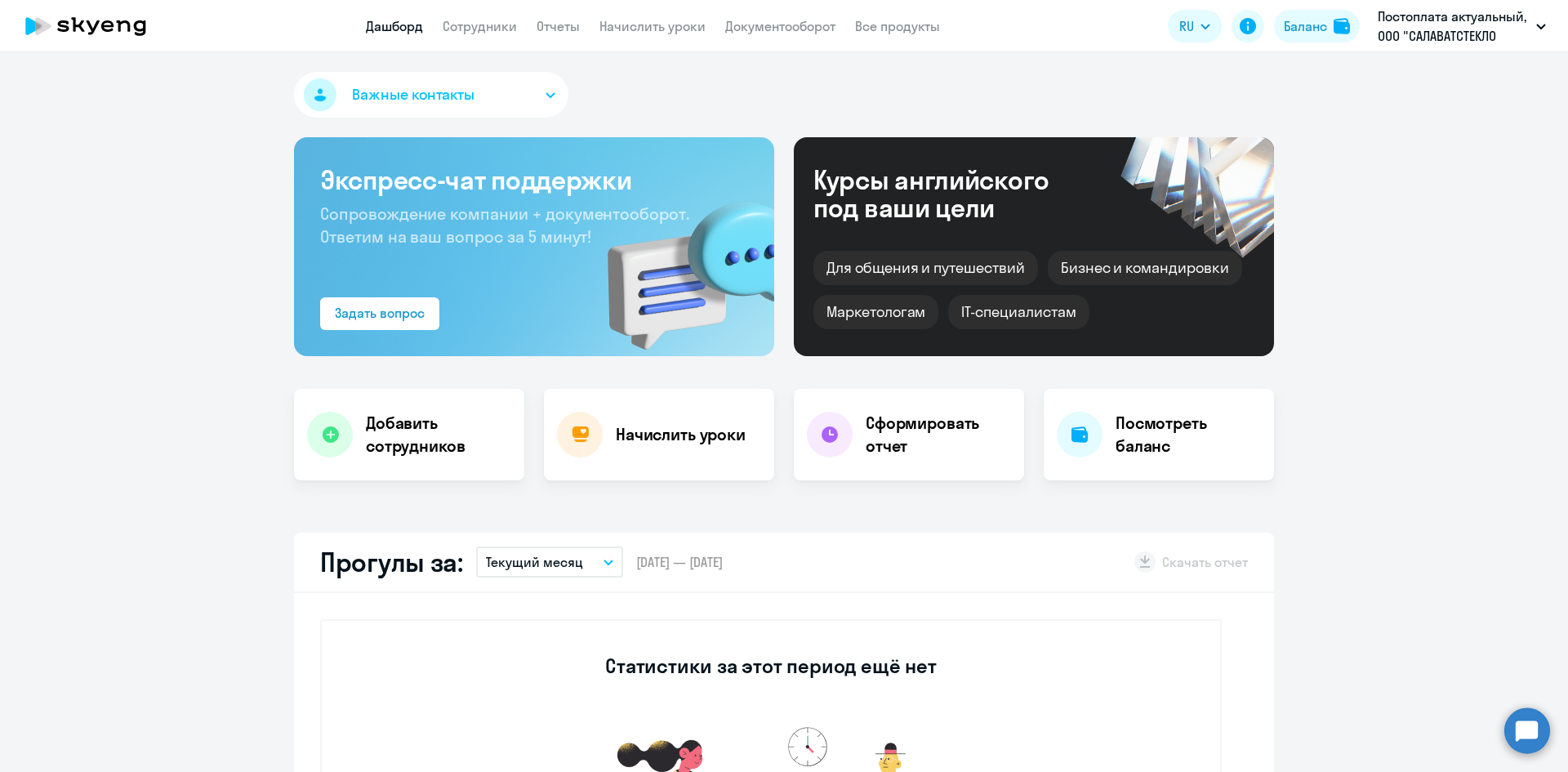
drag, startPoint x: 1428, startPoint y: 544, endPoint x: 1415, endPoint y: 546, distance: 13.2
click at [1423, 546] on app-truancy-attendance-dashboard "Прогулы за: Текущий месяц – 01.08.2025 — 31.08.2025 Скачать отчет Статистики за…" at bounding box center [784, 737] width 1568 height 410
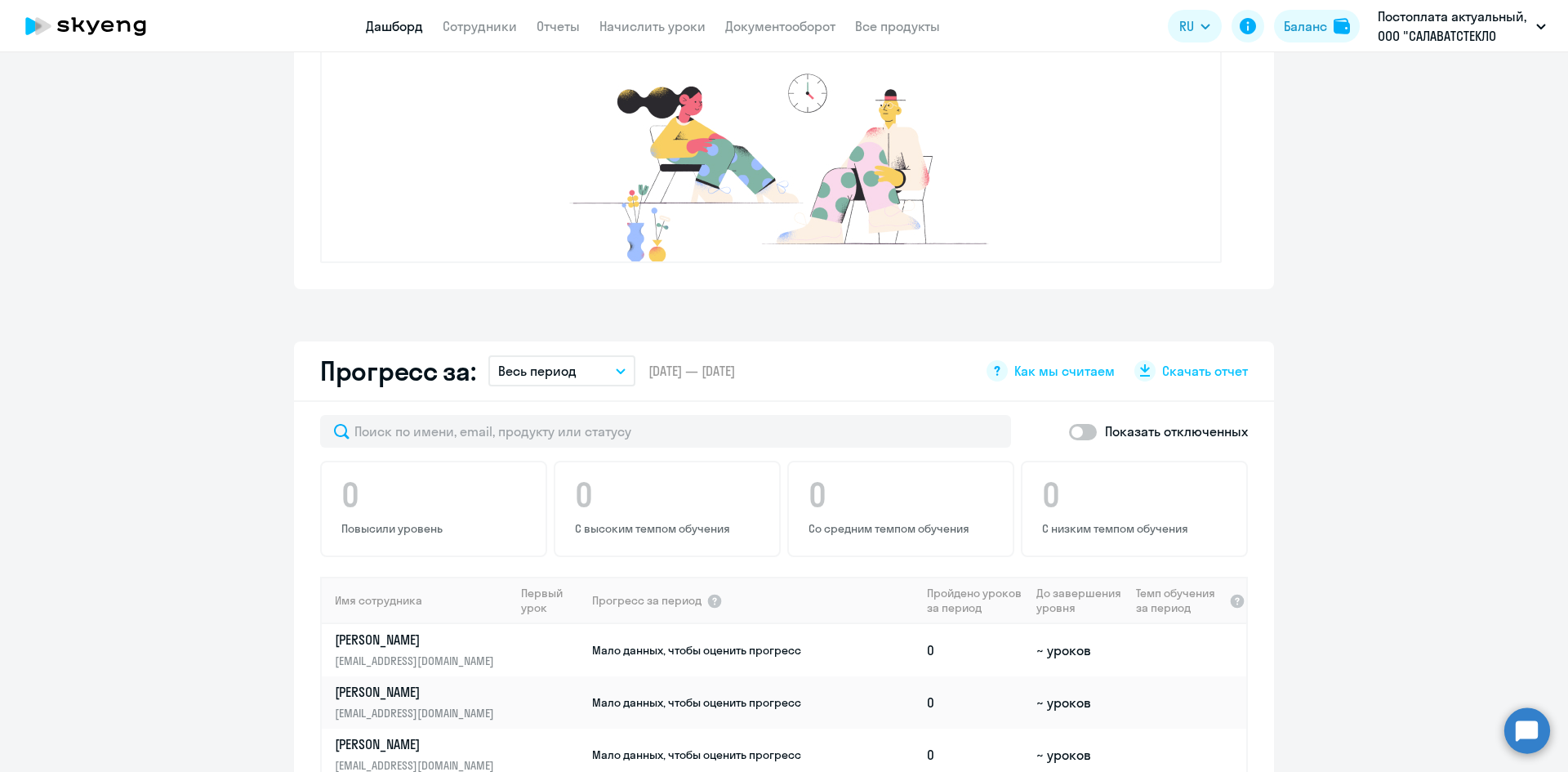
scroll to position [735, 0]
